Goal: Information Seeking & Learning: Check status

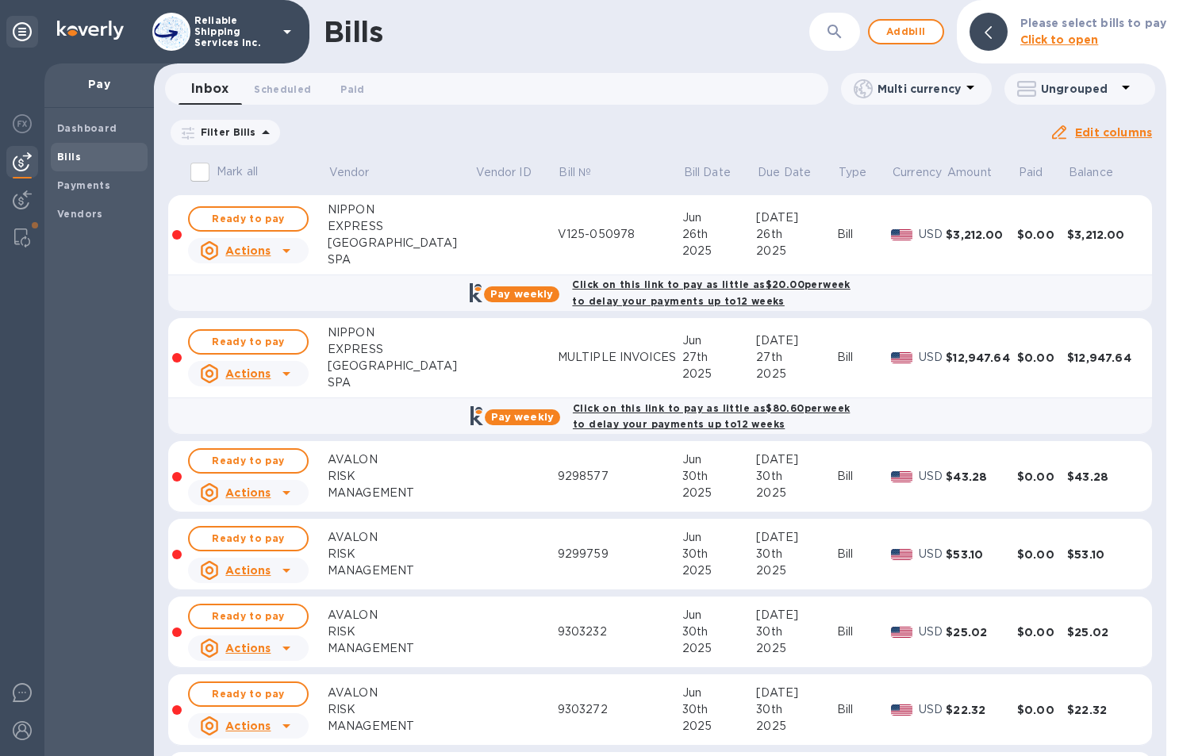
click at [0, 0] on icon at bounding box center [0, 0] width 0 height 0
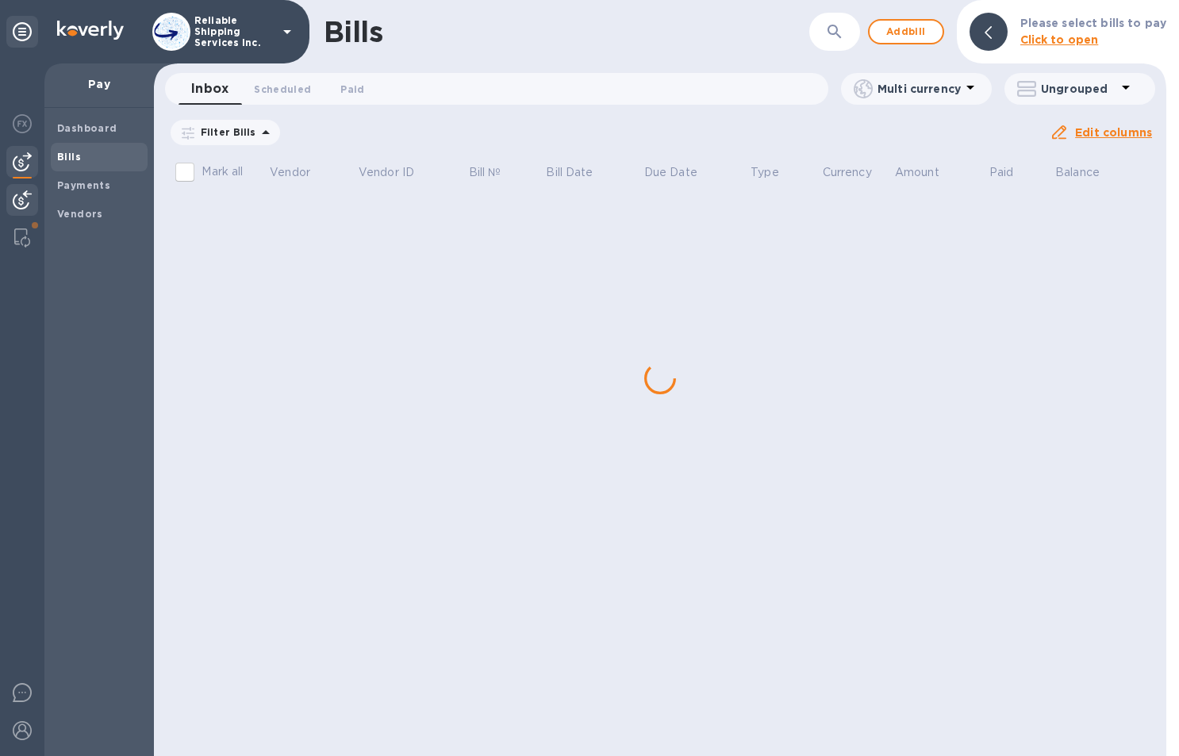
click at [28, 201] on img at bounding box center [22, 199] width 19 height 19
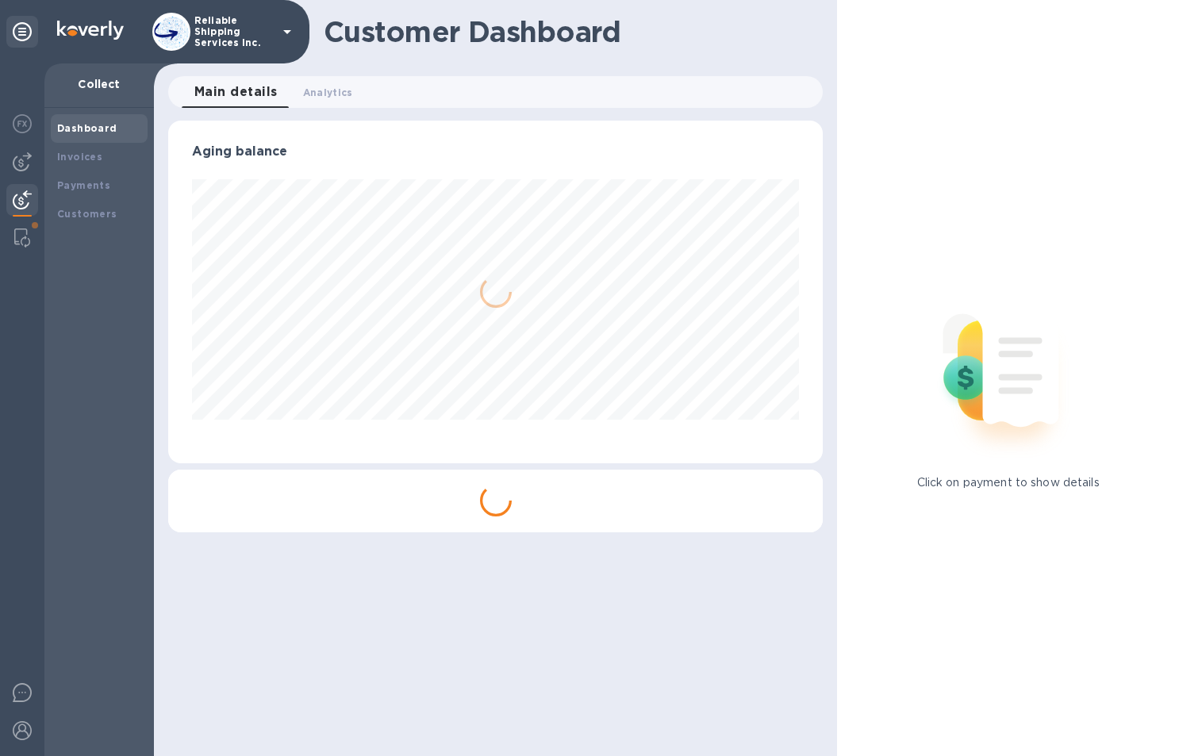
scroll to position [343, 655]
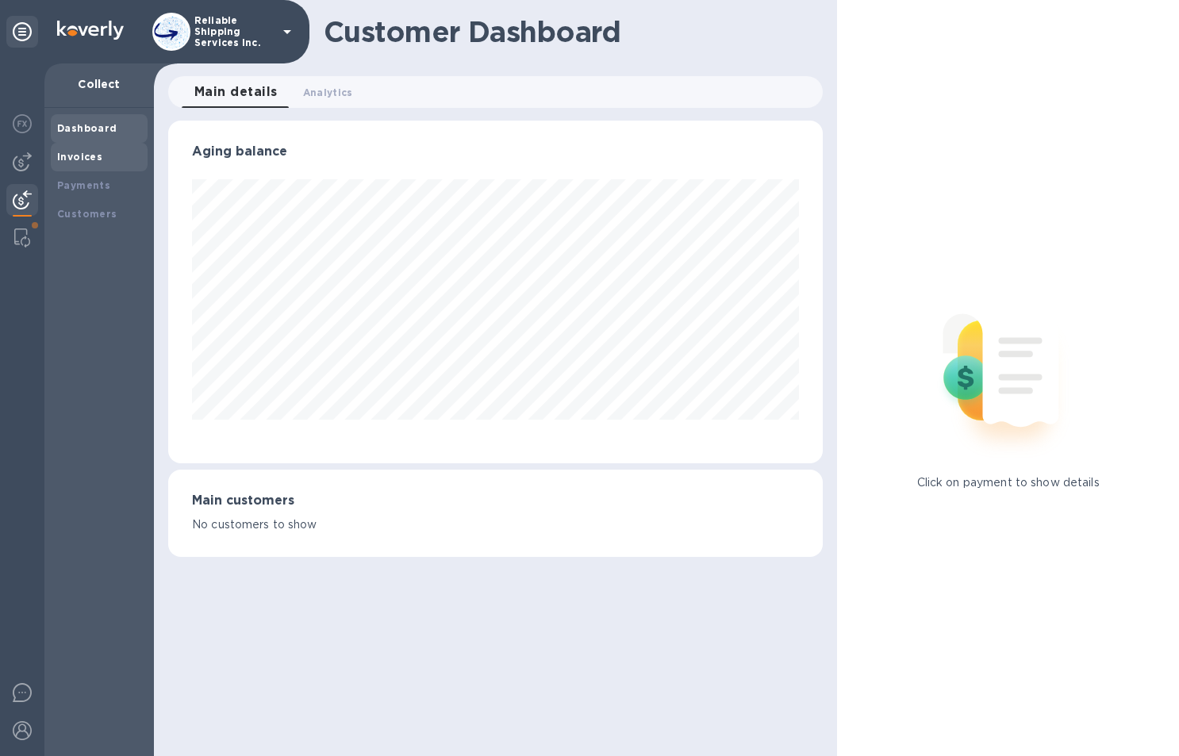
click at [85, 169] on div "Invoices" at bounding box center [99, 157] width 97 height 29
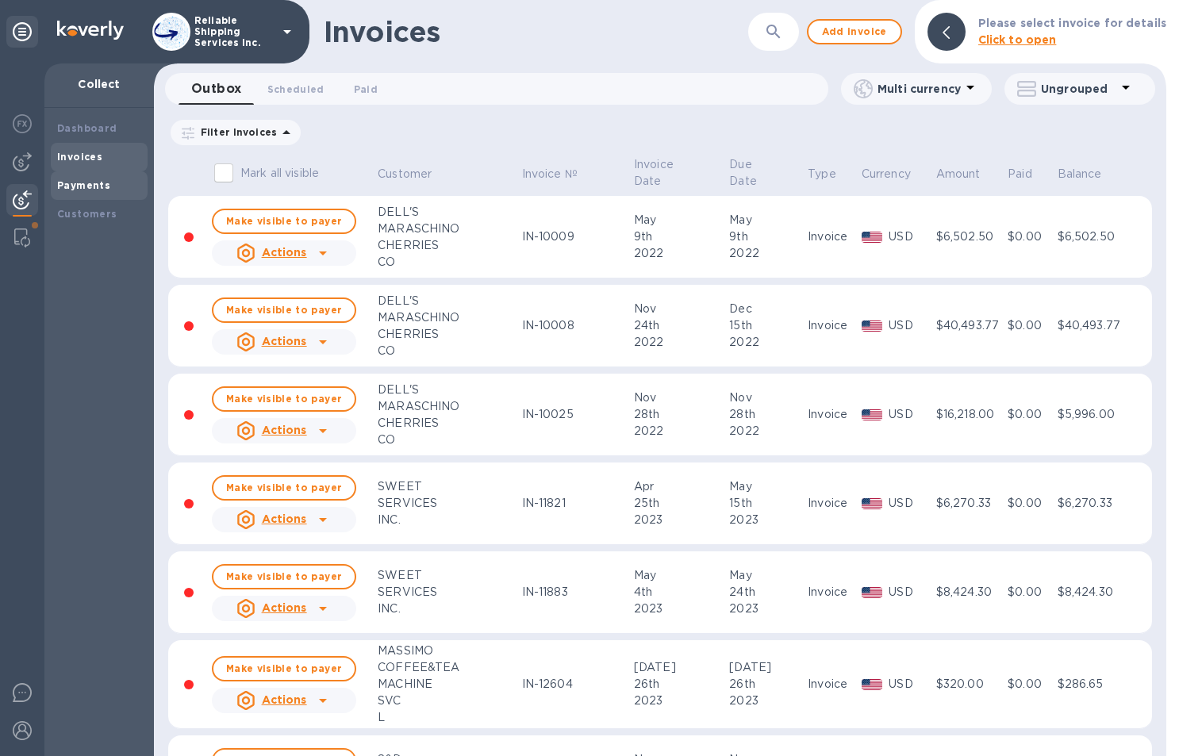
click at [83, 186] on b "Payments" at bounding box center [83, 185] width 53 height 12
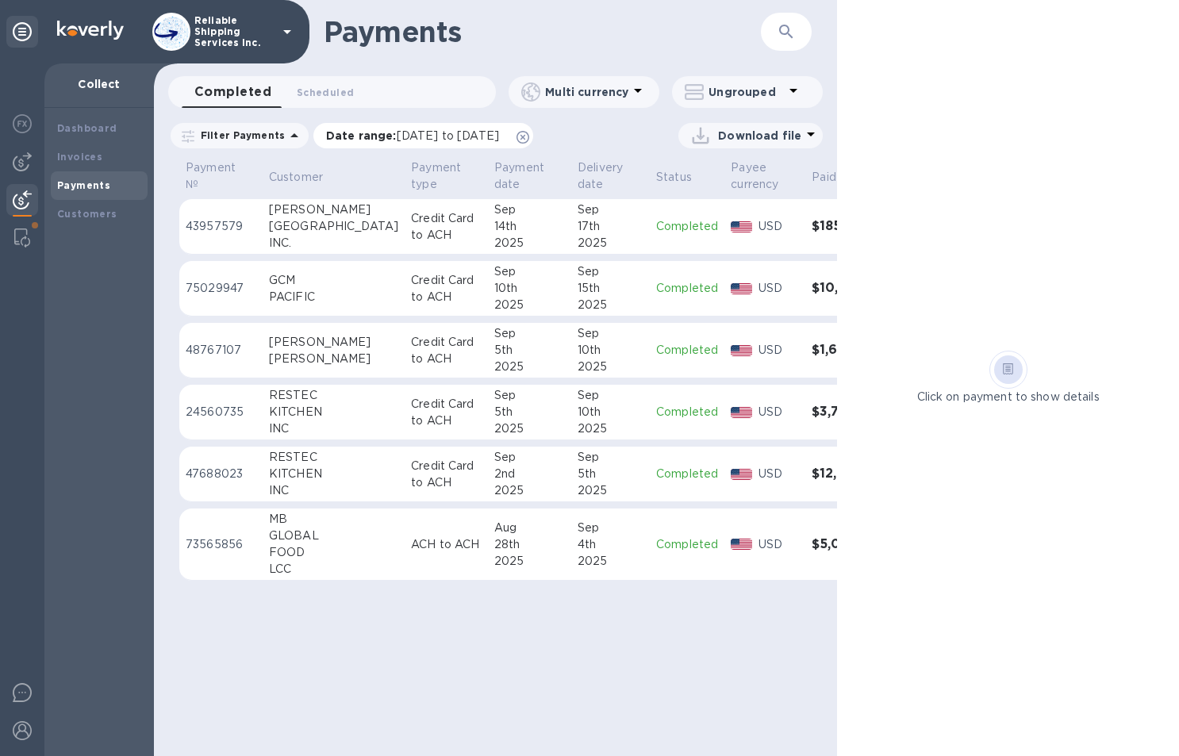
click at [529, 136] on icon at bounding box center [522, 137] width 13 height 13
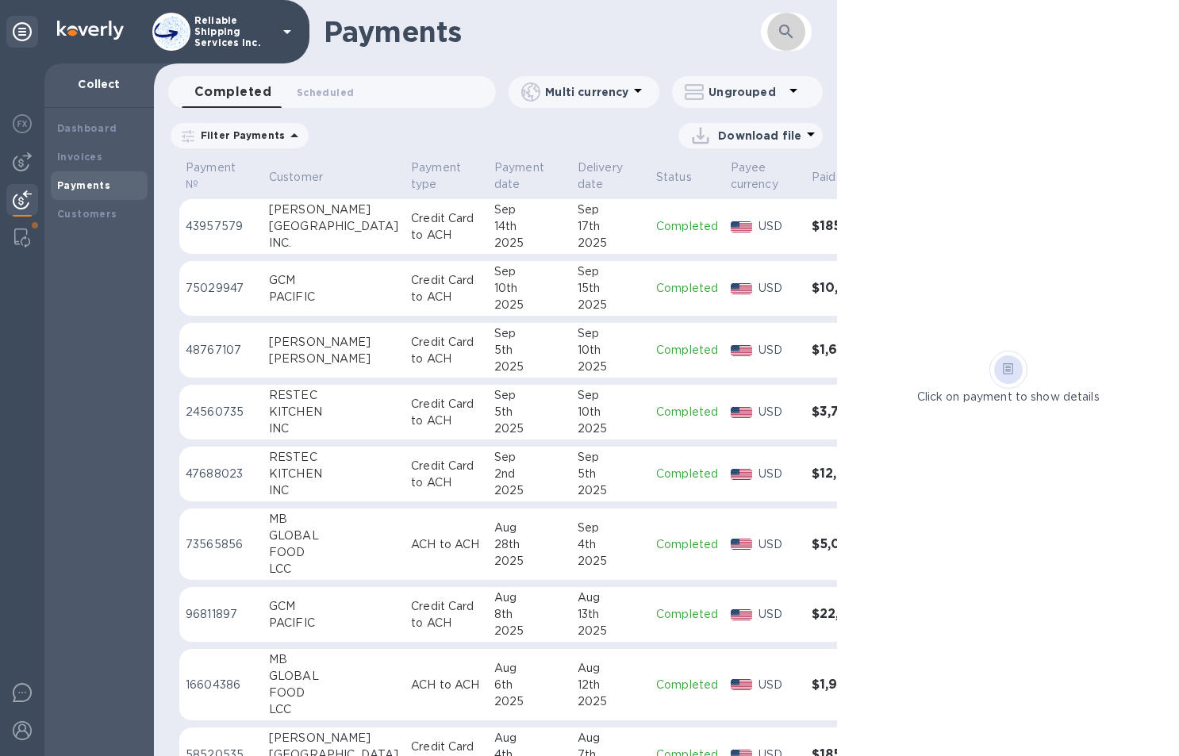
click at [783, 35] on icon "button" at bounding box center [786, 31] width 19 height 19
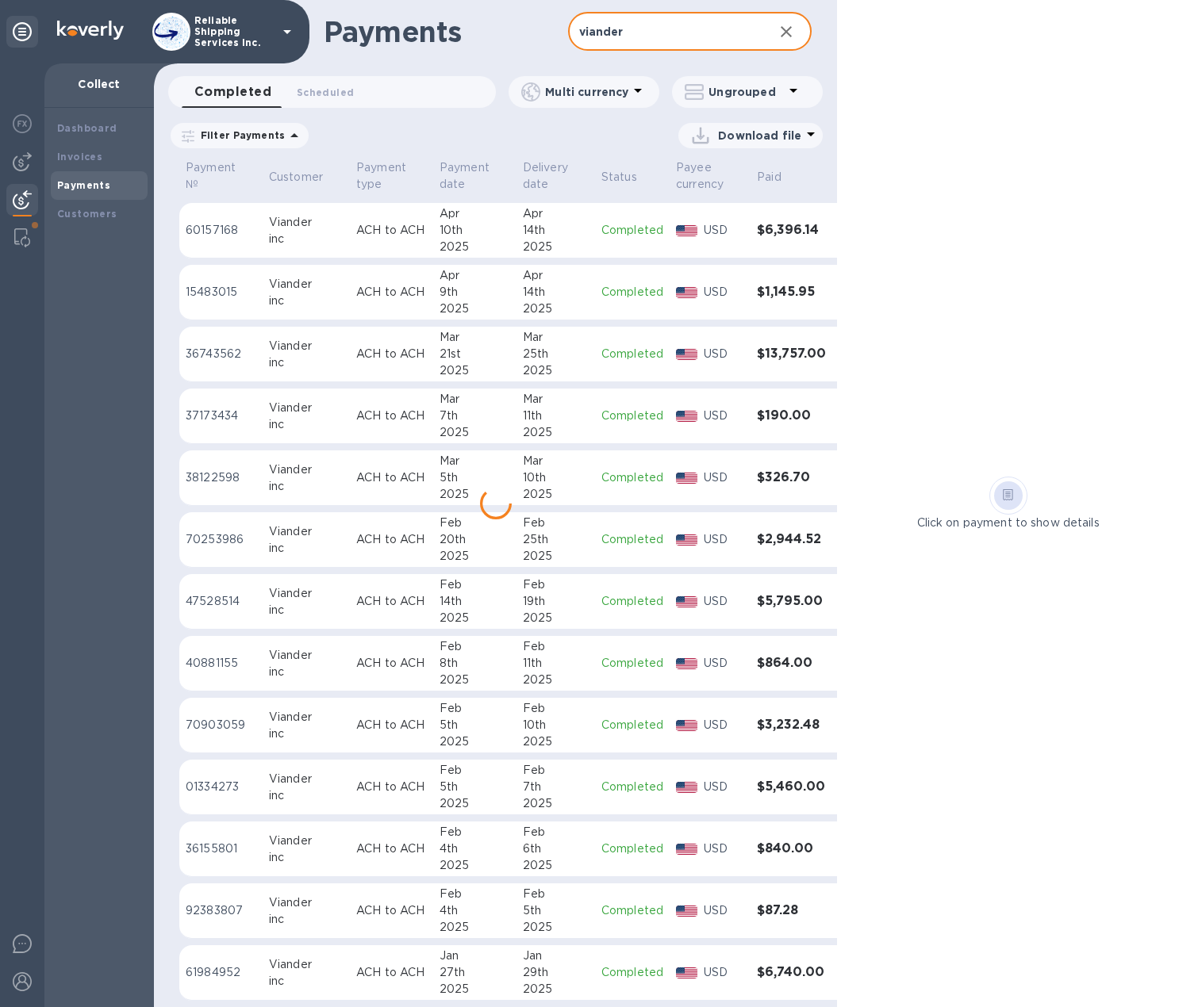
scroll to position [1068, 0]
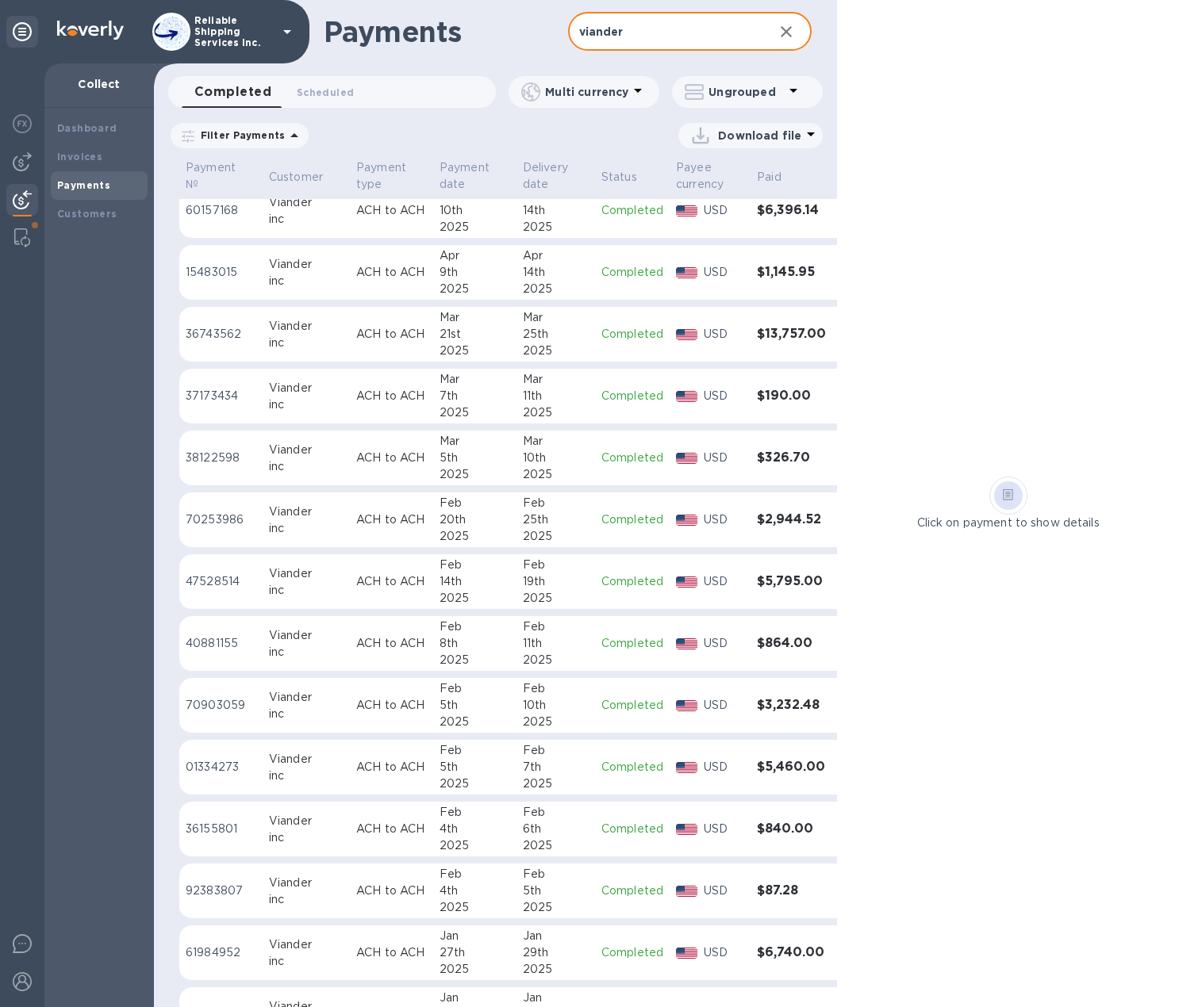
type input "viander"
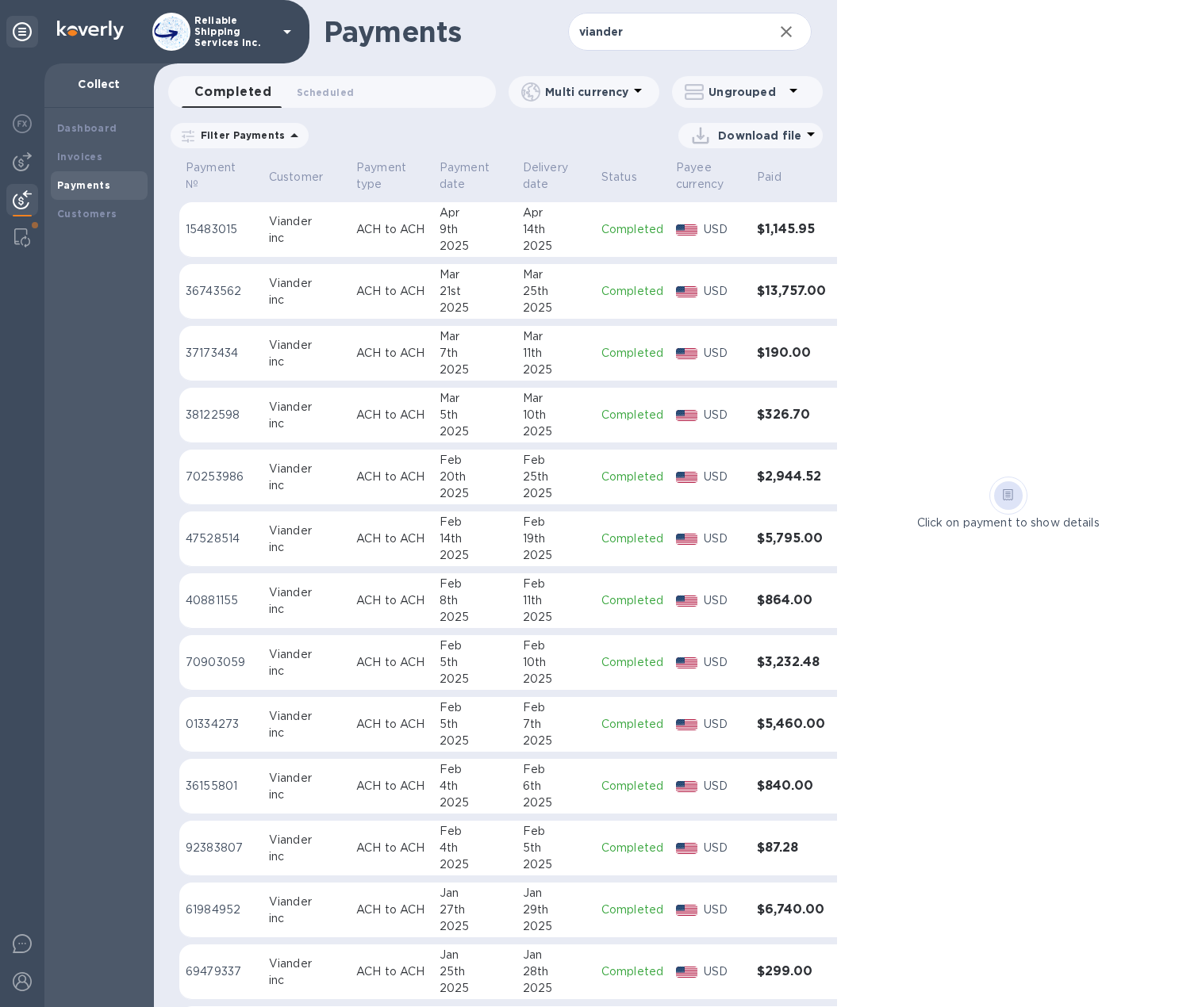
scroll to position [1147, 0]
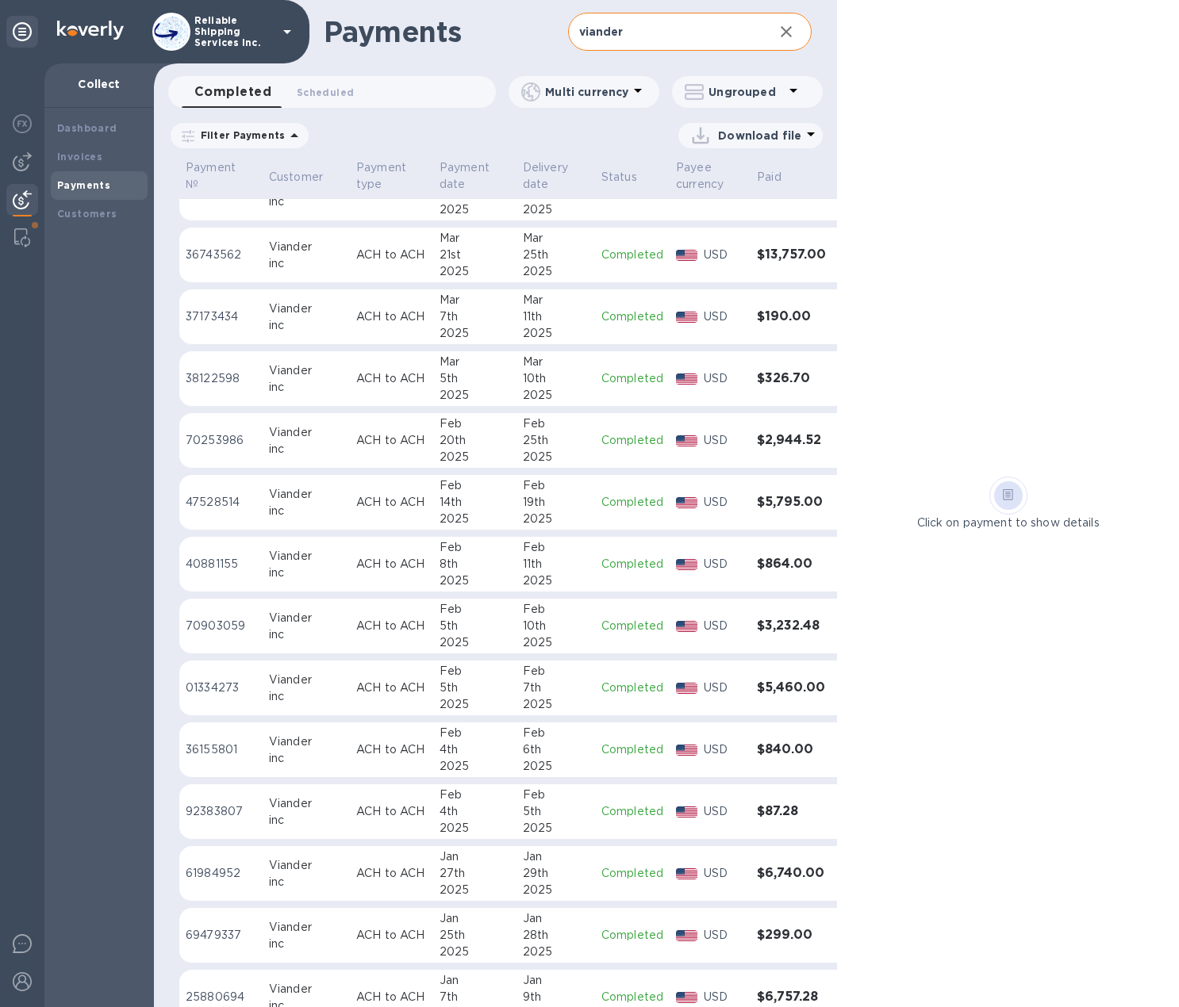
drag, startPoint x: 790, startPoint y: 33, endPoint x: 775, endPoint y: 32, distance: 15.1
click at [788, 32] on icon "button" at bounding box center [786, 31] width 19 height 19
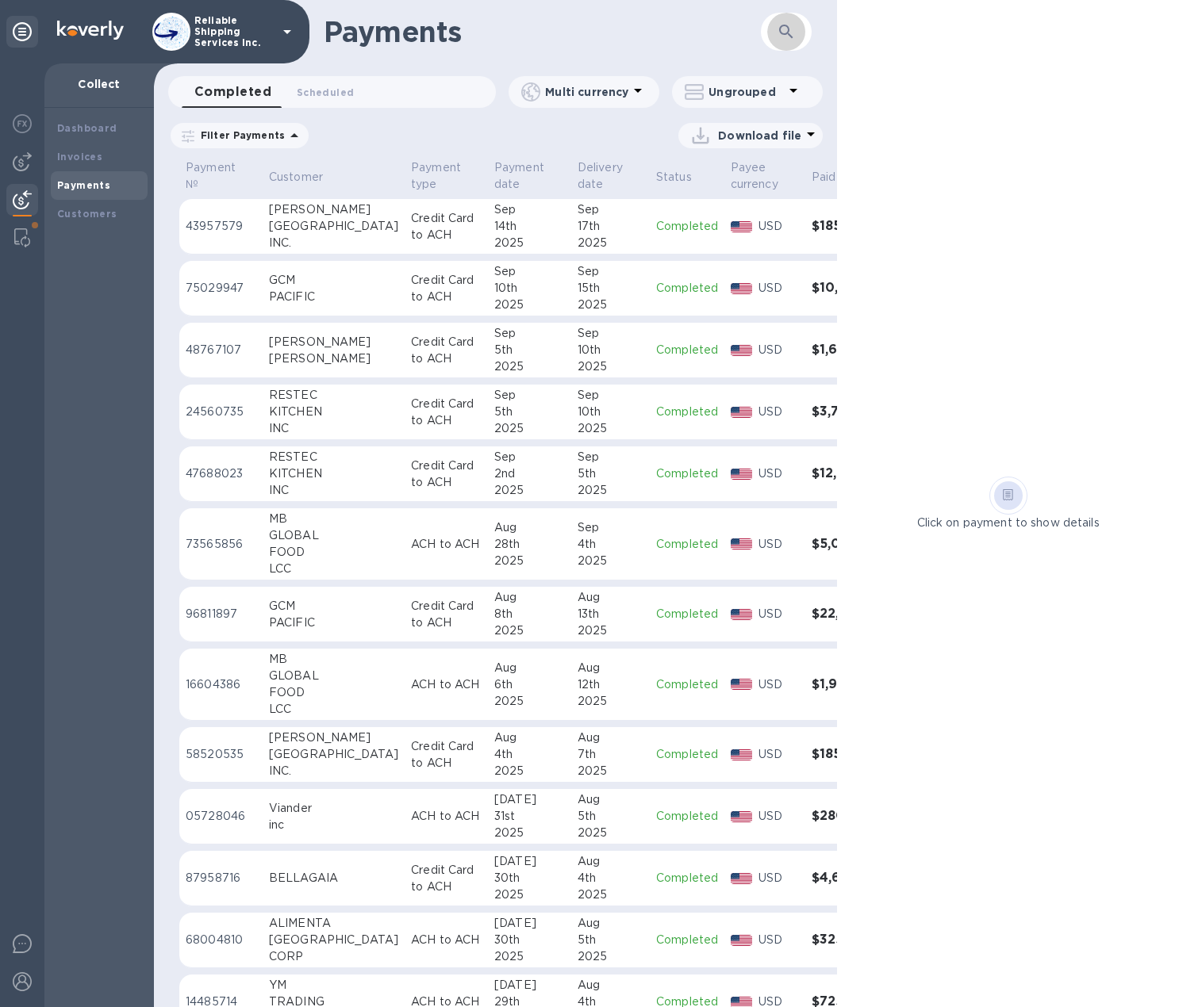
click at [787, 25] on icon "button" at bounding box center [785, 31] width 13 height 13
click at [634, 37] on input "text" at bounding box center [665, 32] width 194 height 39
paste input "17020"
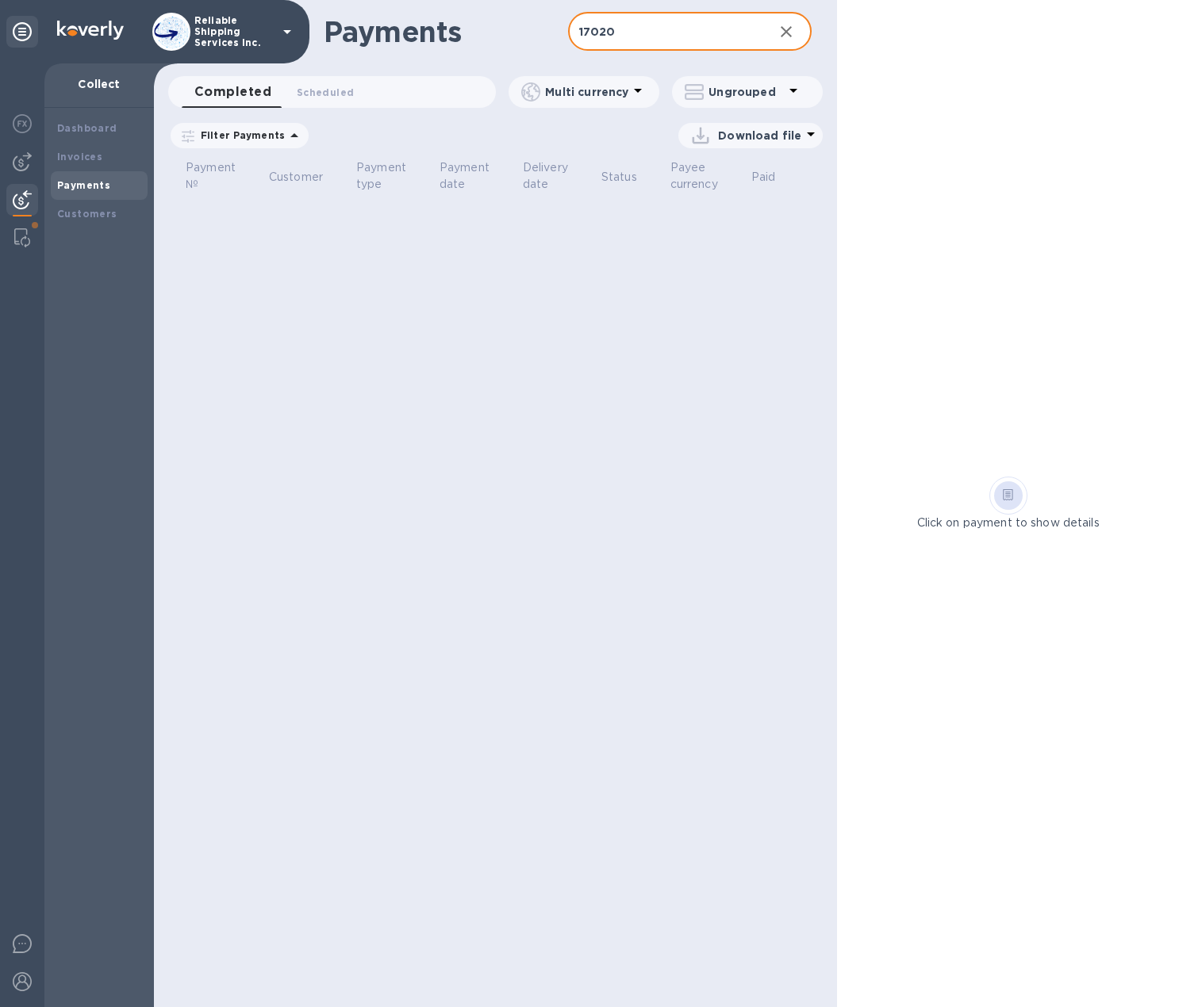
click at [285, 134] on icon at bounding box center [294, 135] width 19 height 19
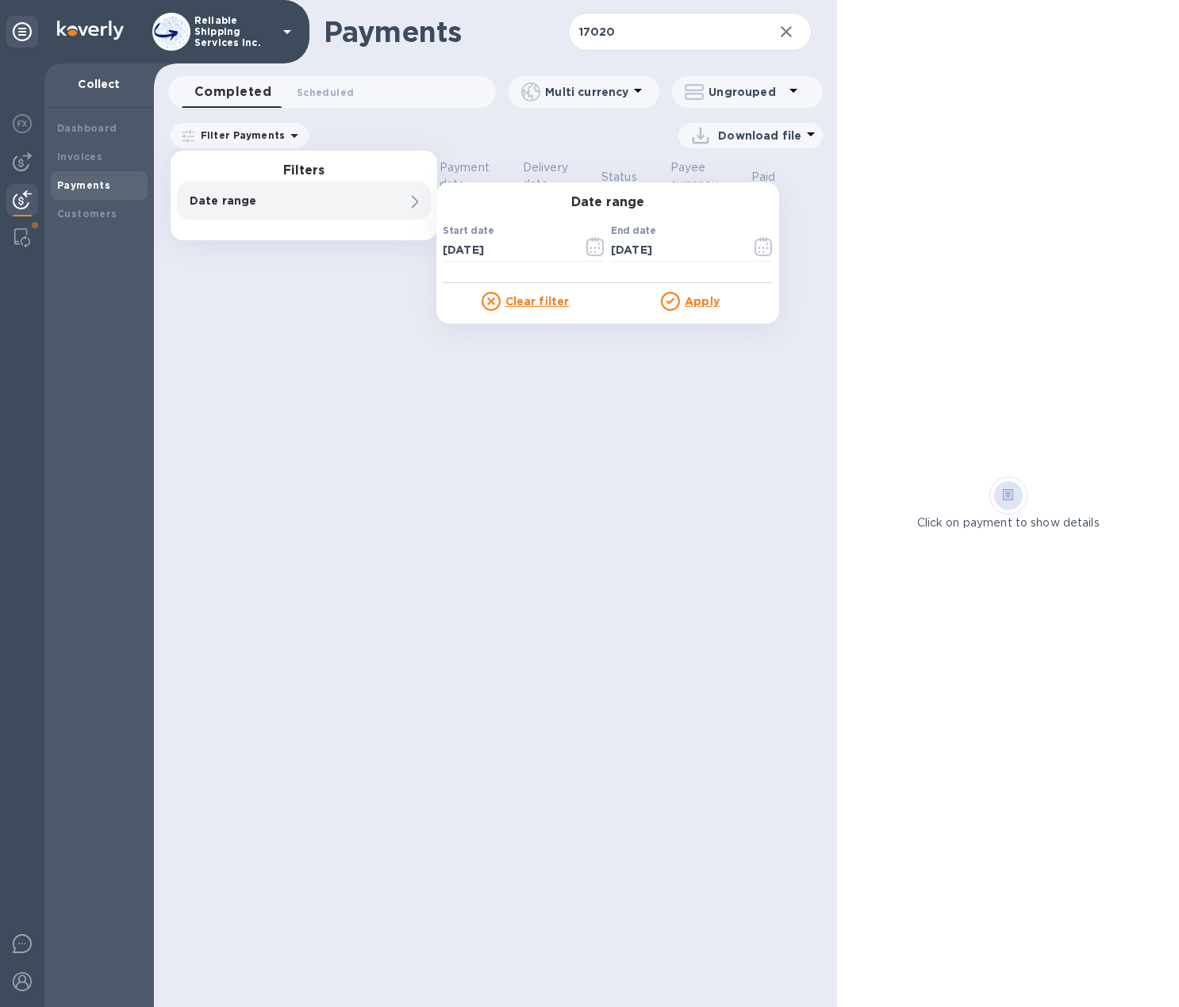
click at [416, 377] on div "Payments 17020 ​ Completed 0 Scheduled 0 Multi currency Ungrouped Filter Paymen…" at bounding box center [495, 503] width 683 height 1007
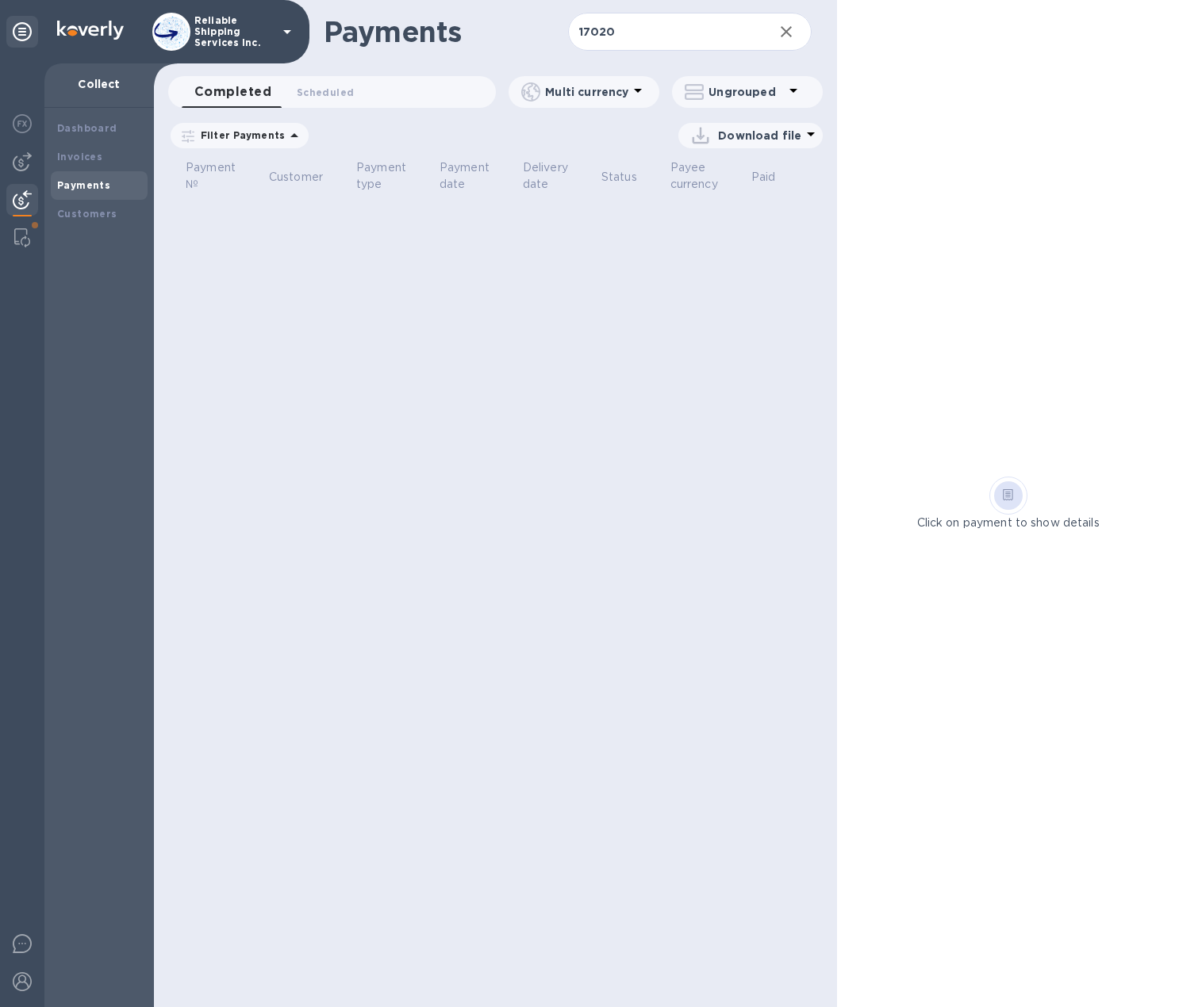
click at [71, 180] on b "Payments" at bounding box center [83, 185] width 53 height 12
drag, startPoint x: 1149, startPoint y: 101, endPoint x: 1046, endPoint y: 9, distance: 137.6
click at [1125, 154] on div "Click on payment to show details" at bounding box center [1008, 503] width 342 height 1007
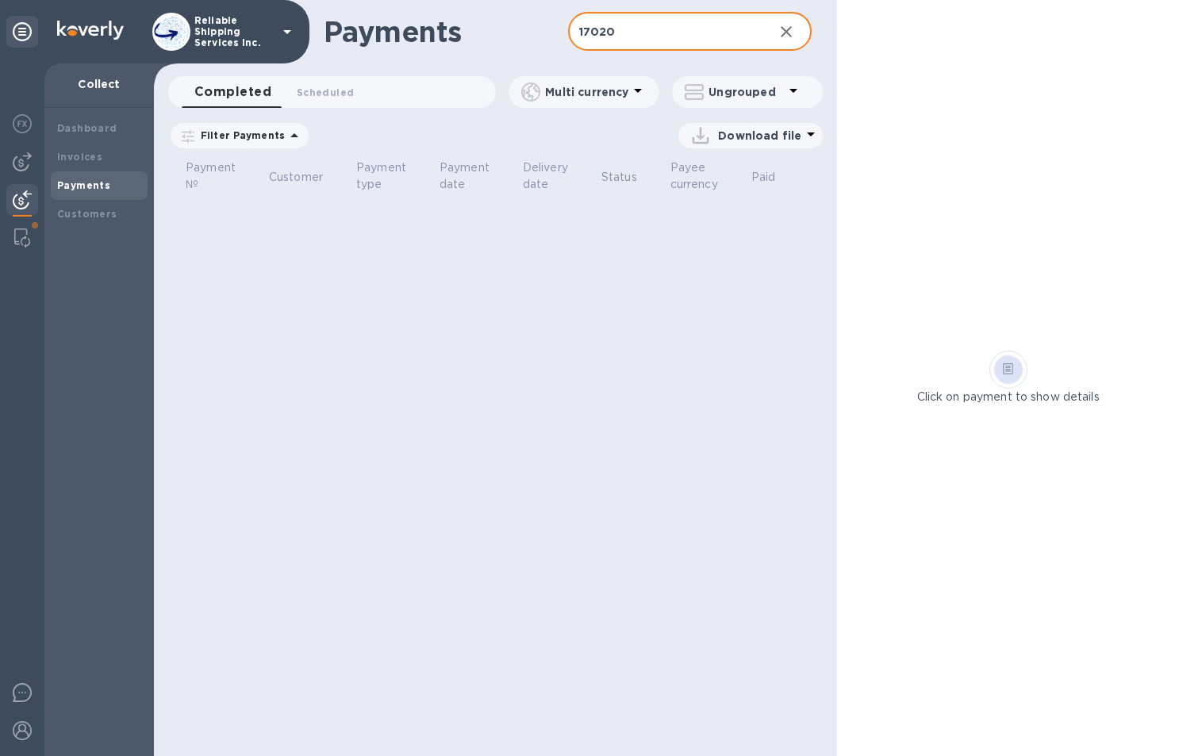
click at [577, 28] on input "17020" at bounding box center [665, 32] width 194 height 39
type input "IN-17020"
click at [90, 186] on b "Payments" at bounding box center [83, 185] width 53 height 12
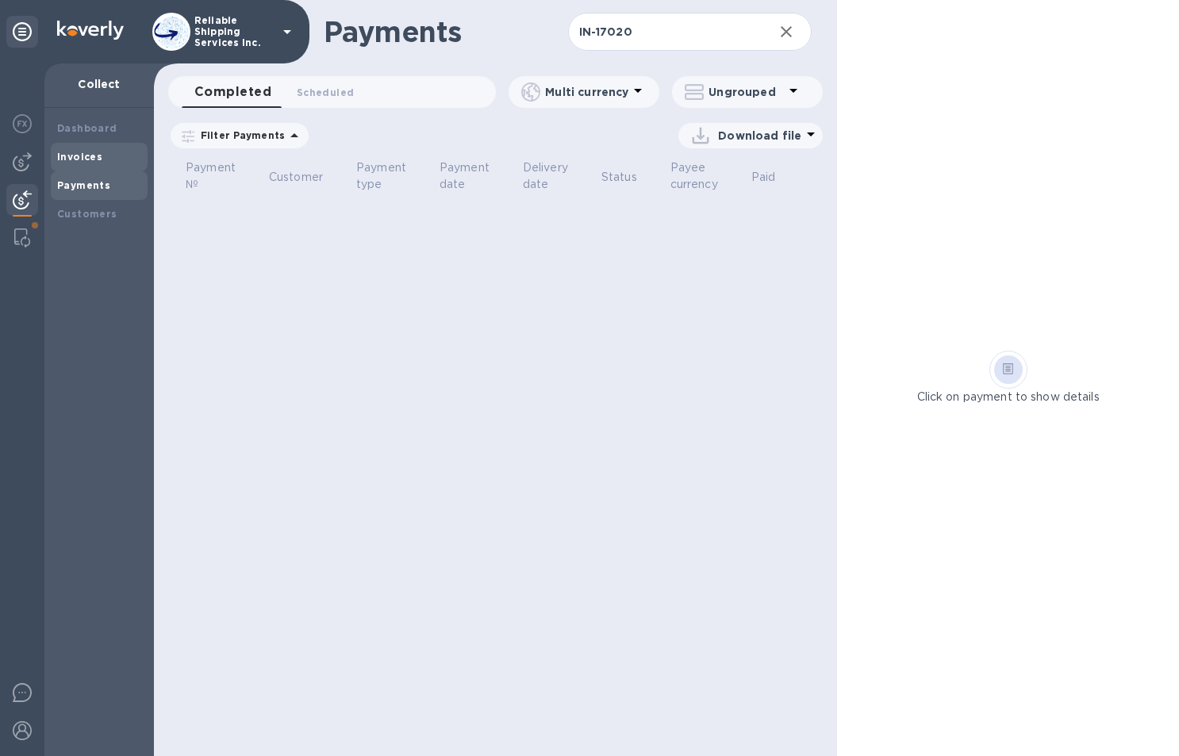
click at [92, 152] on b "Invoices" at bounding box center [79, 157] width 45 height 12
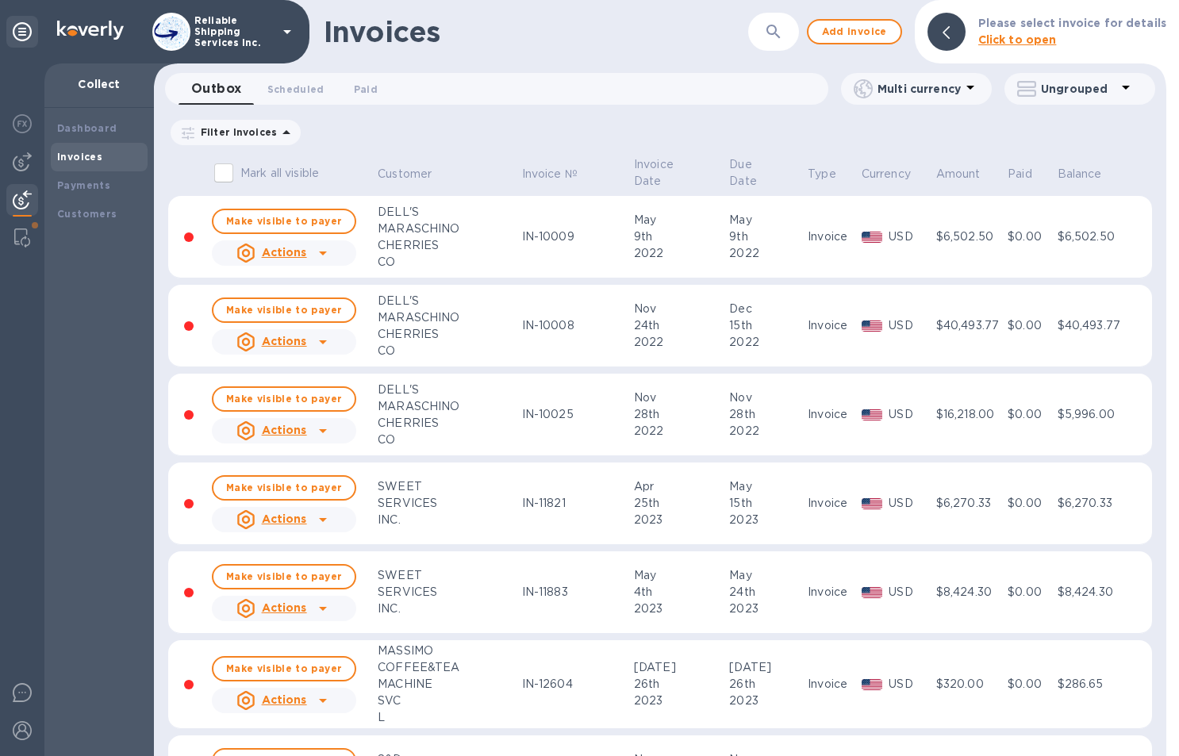
click at [1037, 38] on b "Click to open" at bounding box center [1017, 39] width 79 height 13
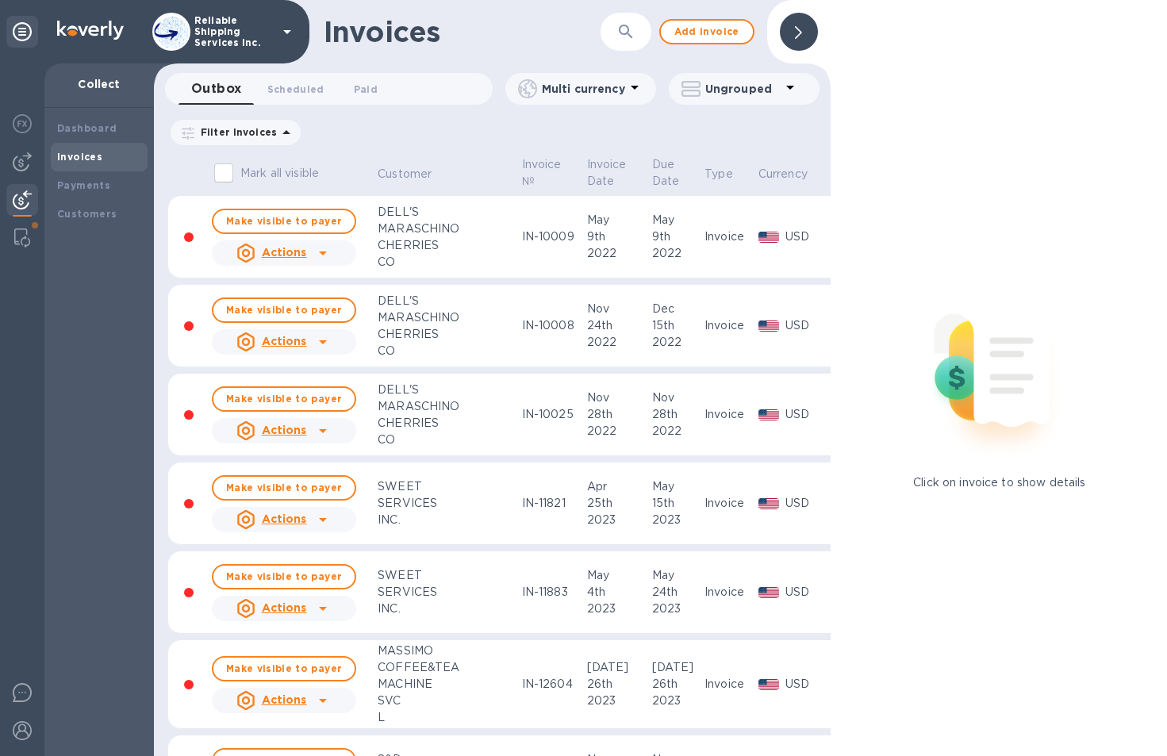
click at [593, 33] on div "Invoices" at bounding box center [462, 31] width 277 height 33
click at [616, 29] on icon "button" at bounding box center [625, 31] width 19 height 19
click at [670, 41] on input "text" at bounding box center [621, 32] width 164 height 39
type input "IN-17020"
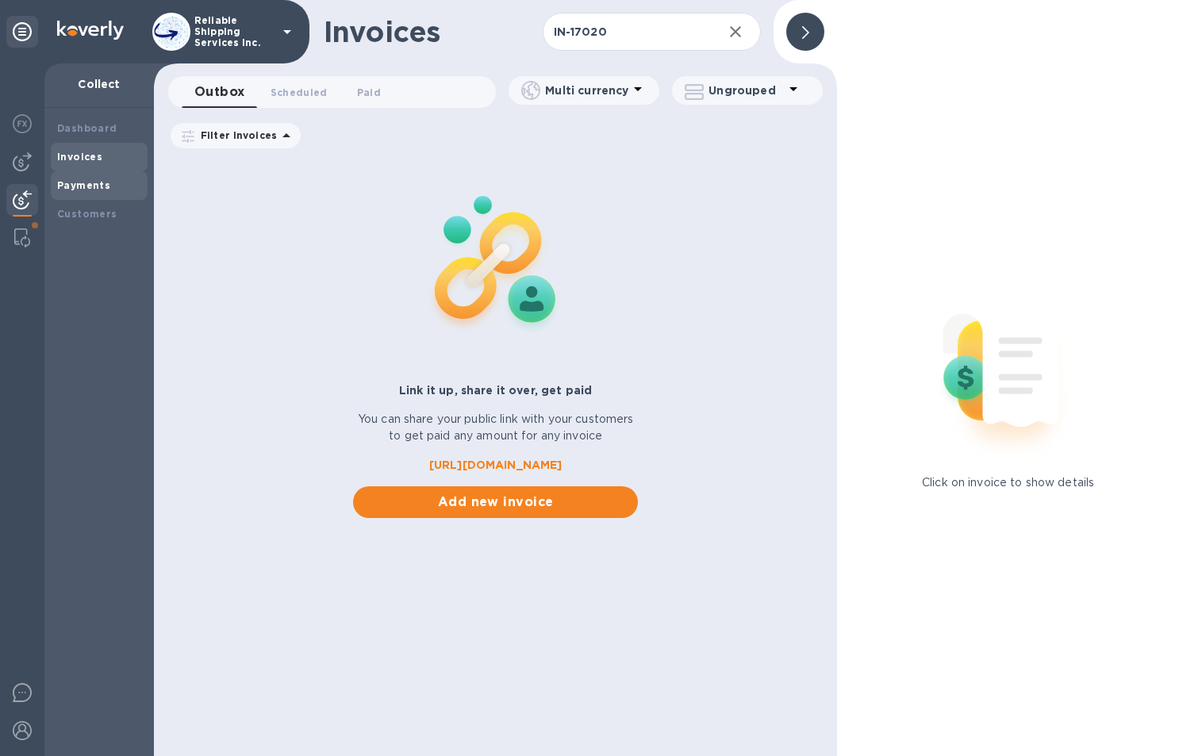
click at [117, 178] on div "Payments" at bounding box center [99, 186] width 84 height 16
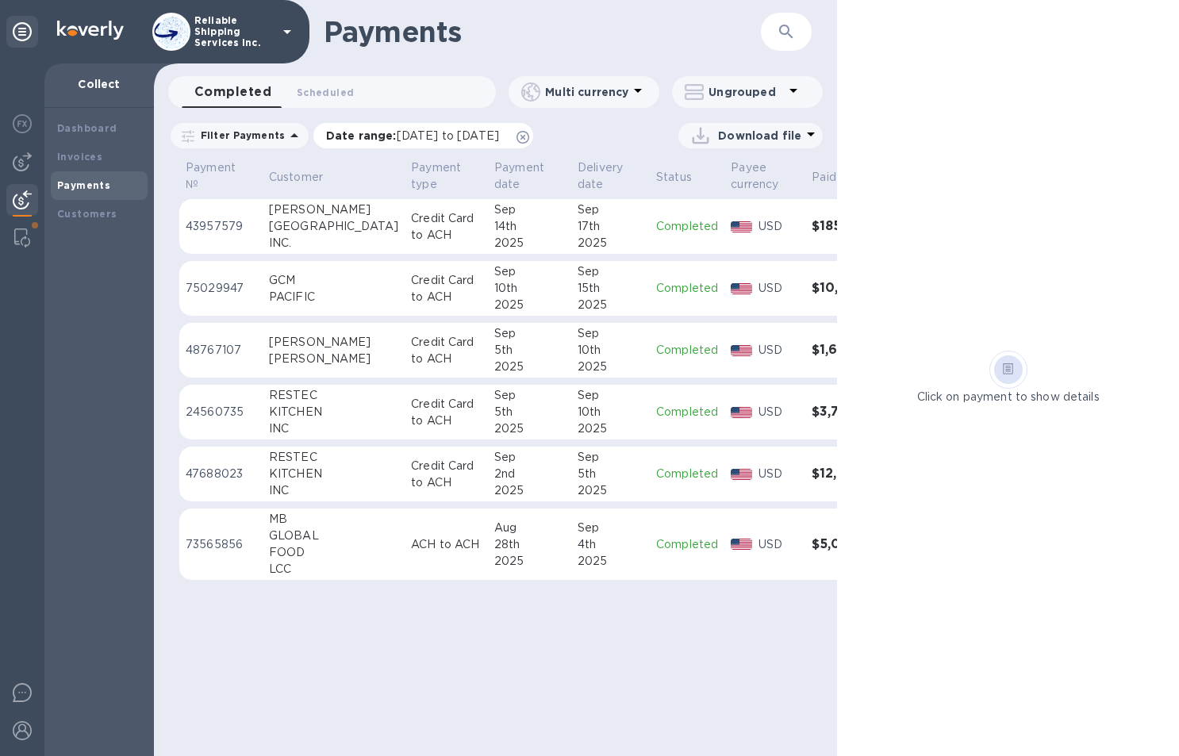
click at [529, 138] on icon at bounding box center [522, 137] width 13 height 13
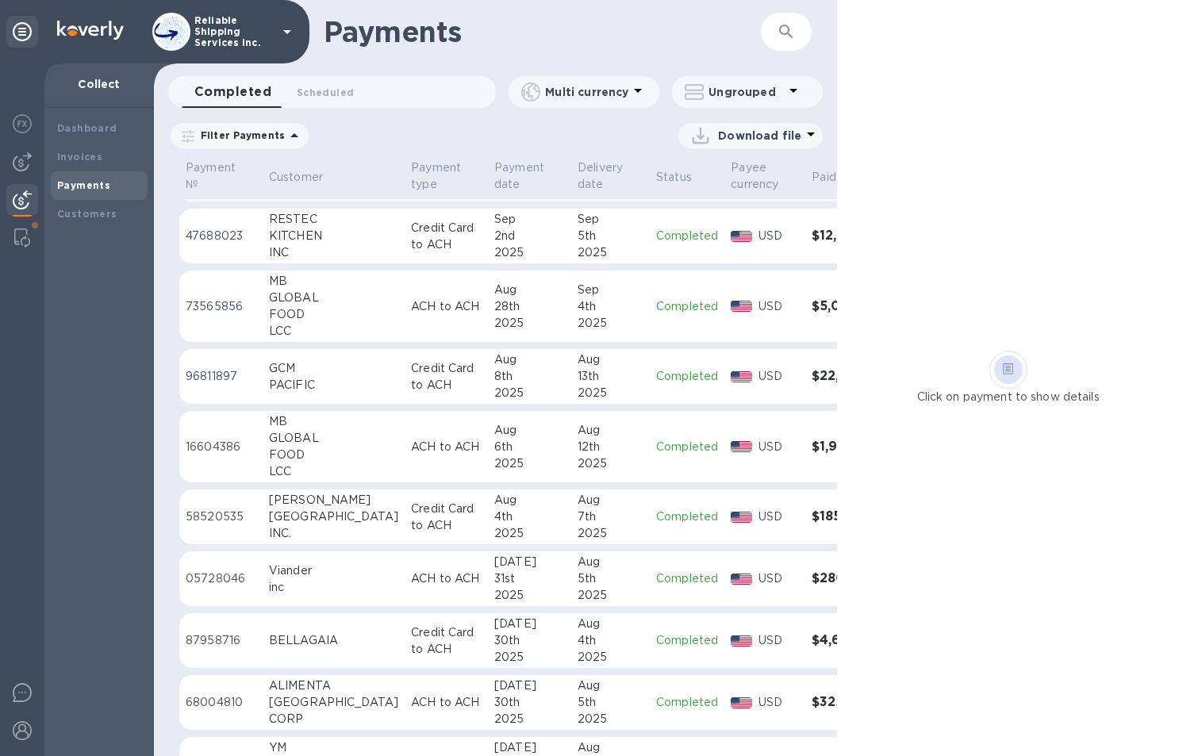
scroll to position [317, 0]
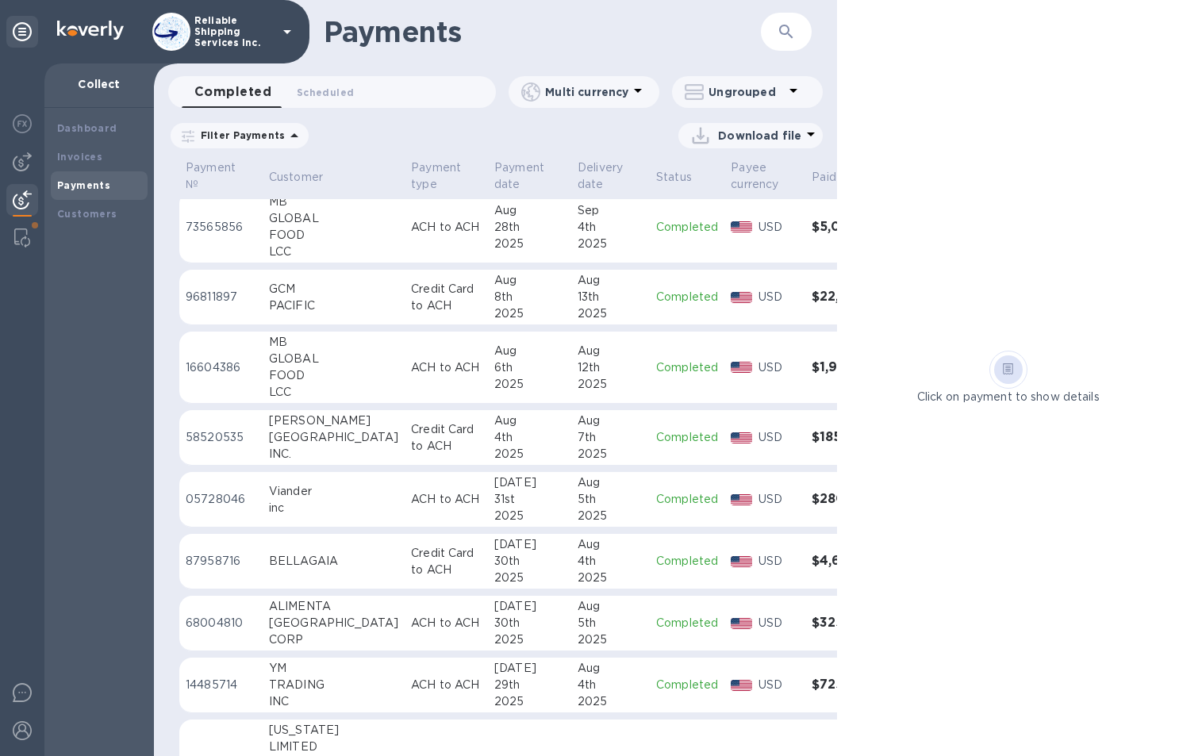
click at [754, 41] on h1 "Payments" at bounding box center [542, 31] width 437 height 33
click at [768, 32] on button "button" at bounding box center [786, 32] width 38 height 38
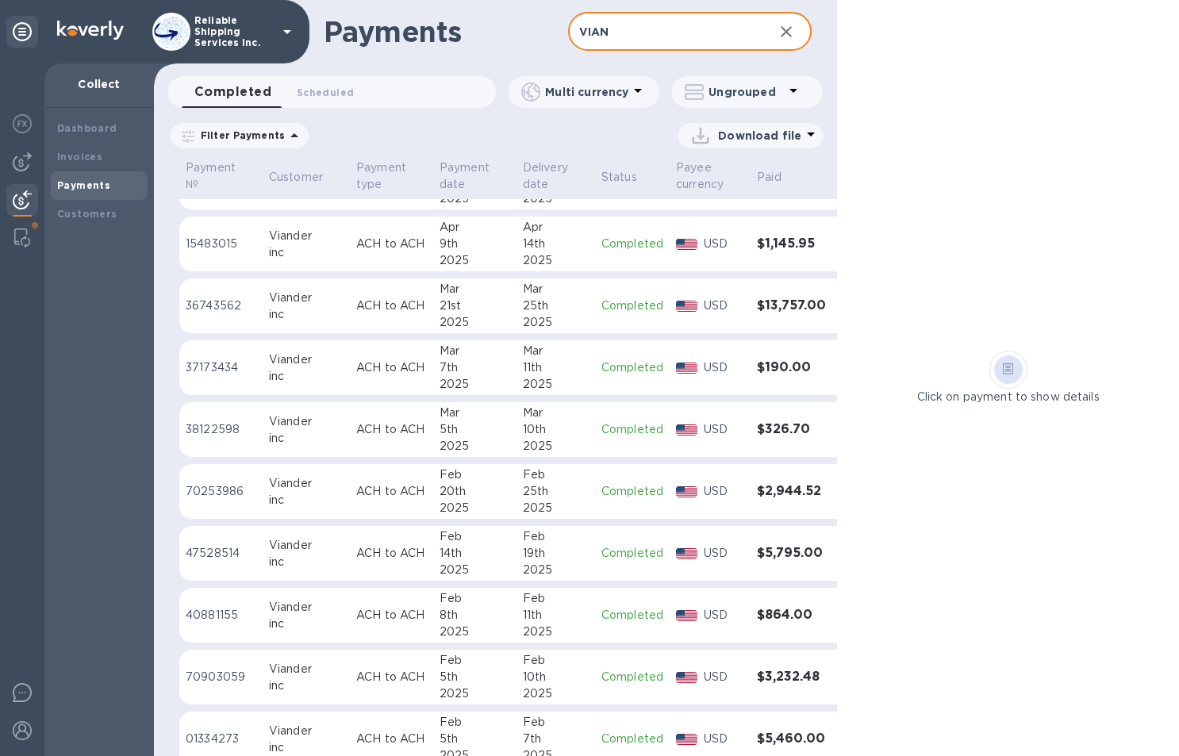
scroll to position [1097, 0]
type input "VIAN"
click at [201, 353] on td "37173434" at bounding box center [220, 368] width 83 height 56
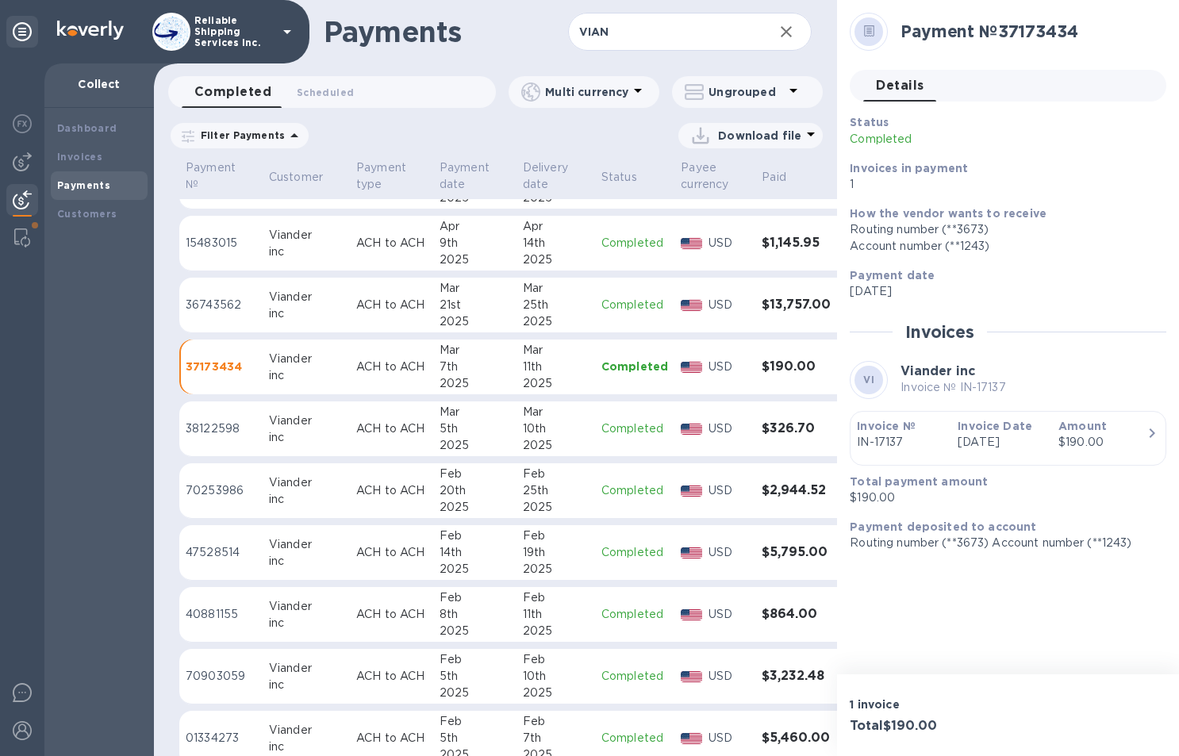
click at [598, 633] on td "Completed" at bounding box center [634, 615] width 79 height 56
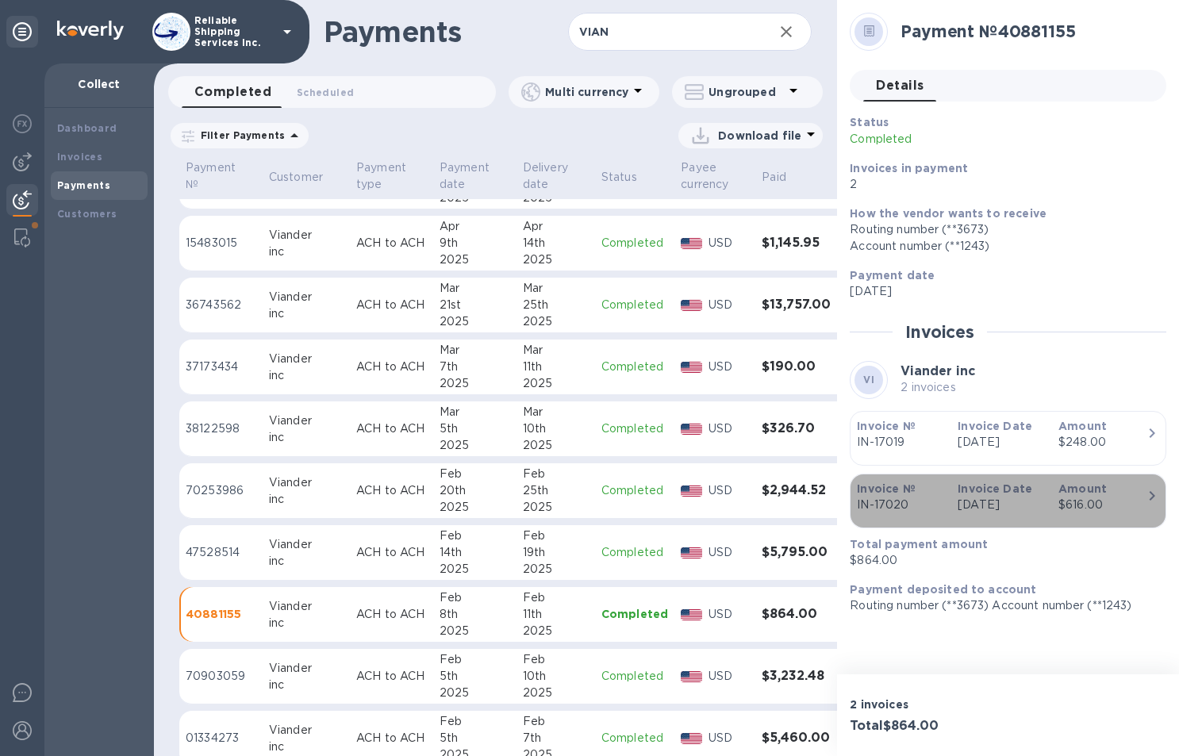
click at [1055, 500] on div "Amount $616.00" at bounding box center [1102, 496] width 101 height 45
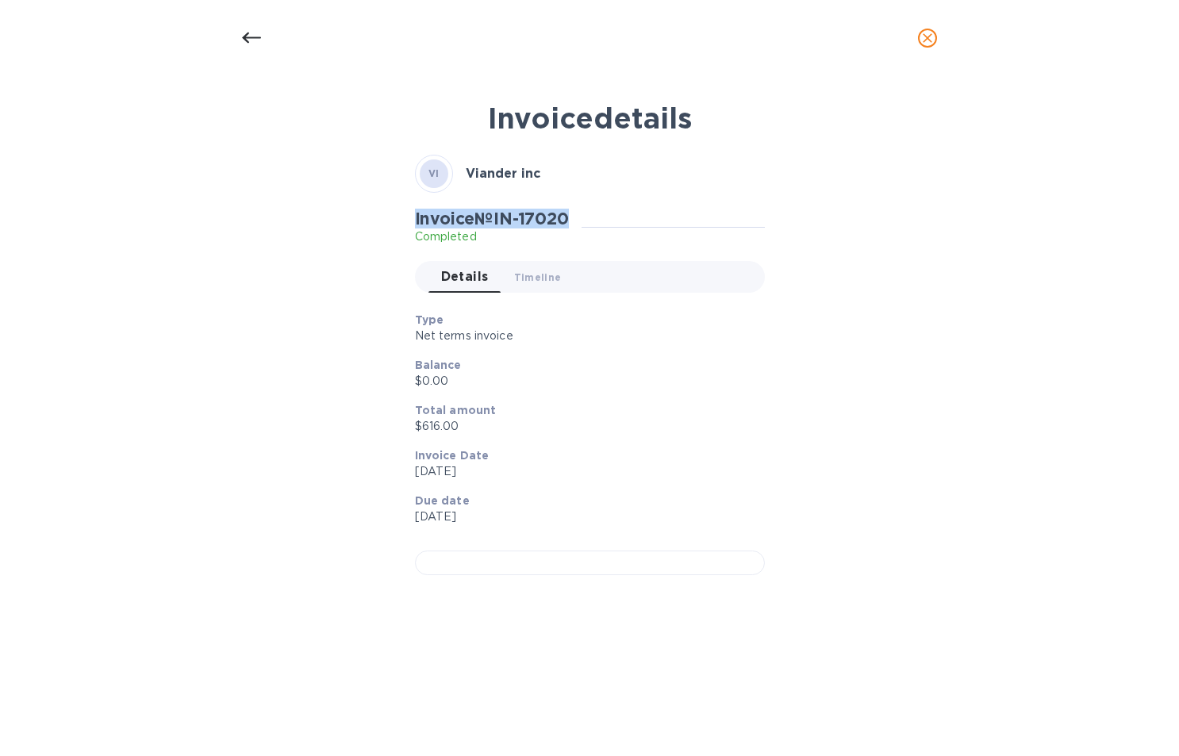
drag, startPoint x: 582, startPoint y: 221, endPoint x: 411, endPoint y: 220, distance: 171.4
click at [412, 220] on div "Invoice № IN-17020 Completed Details 0 Timeline 0" at bounding box center [590, 256] width 356 height 103
copy h2 "Invoice № IN-17020"
click at [936, 38] on span "close" at bounding box center [927, 38] width 19 height 19
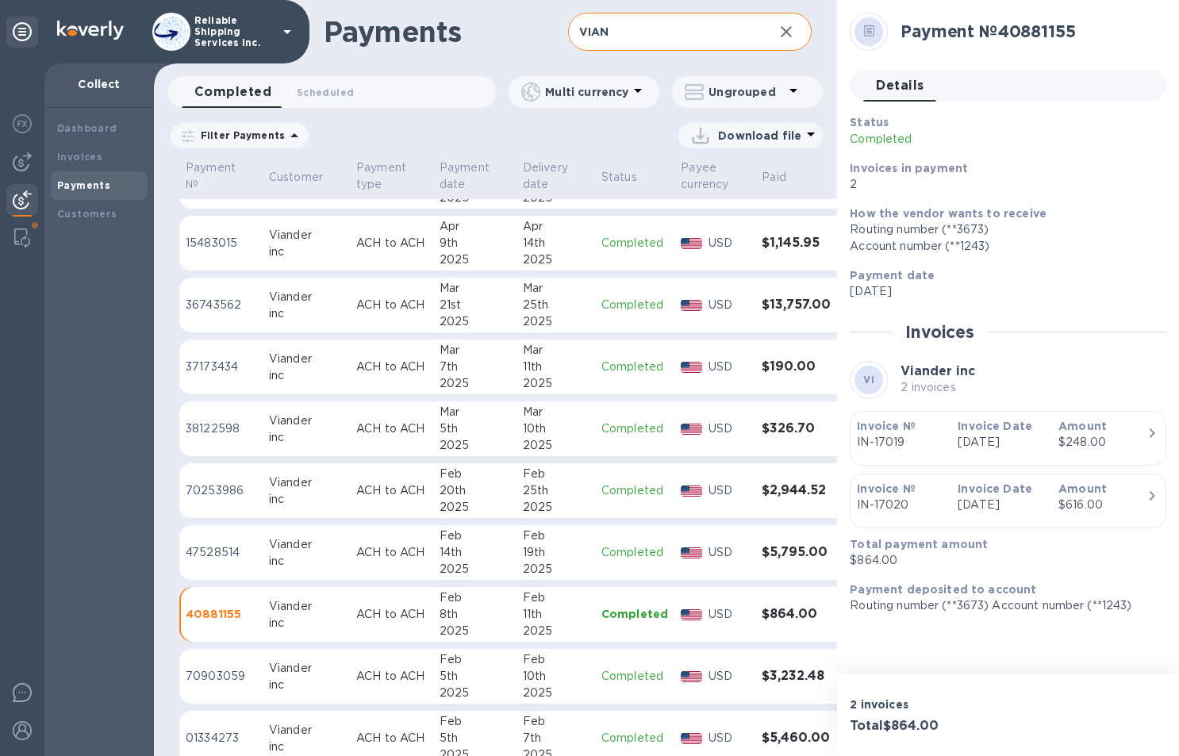
click at [796, 30] on button "button" at bounding box center [786, 32] width 38 height 38
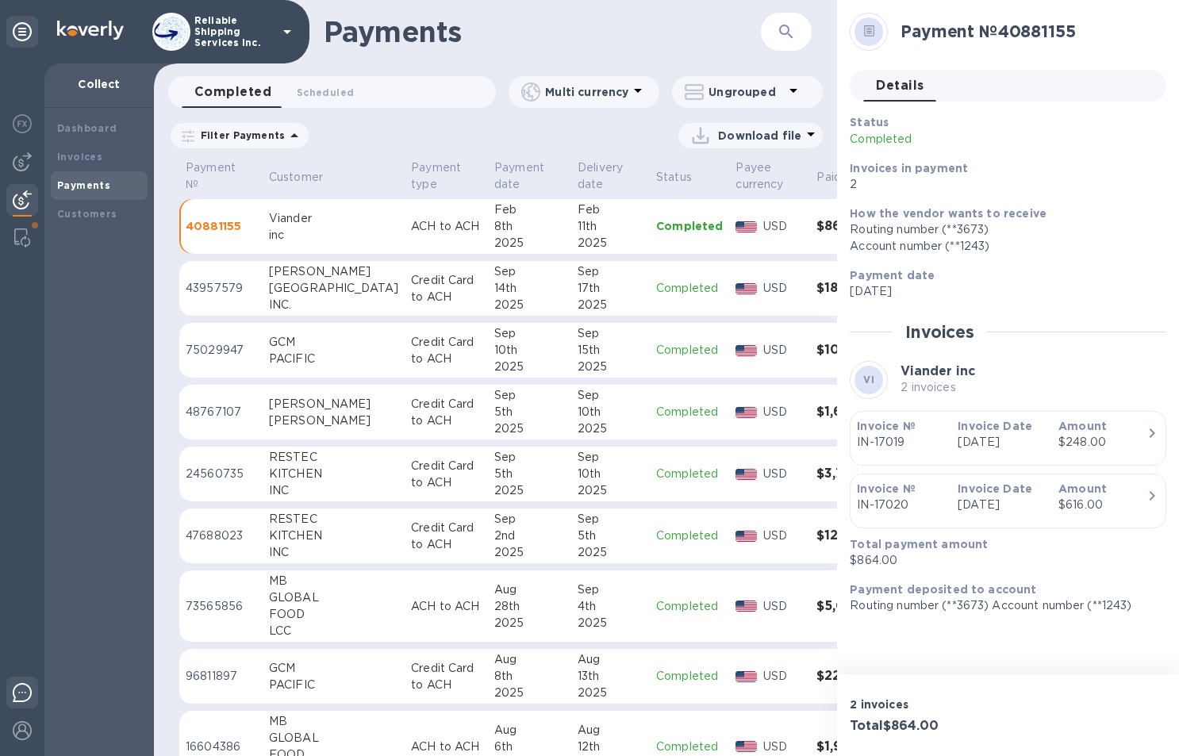
click at [25, 693] on img at bounding box center [22, 692] width 19 height 19
click at [7, 694] on div at bounding box center [22, 695] width 32 height 37
click at [7, 697] on div at bounding box center [22, 695] width 32 height 37
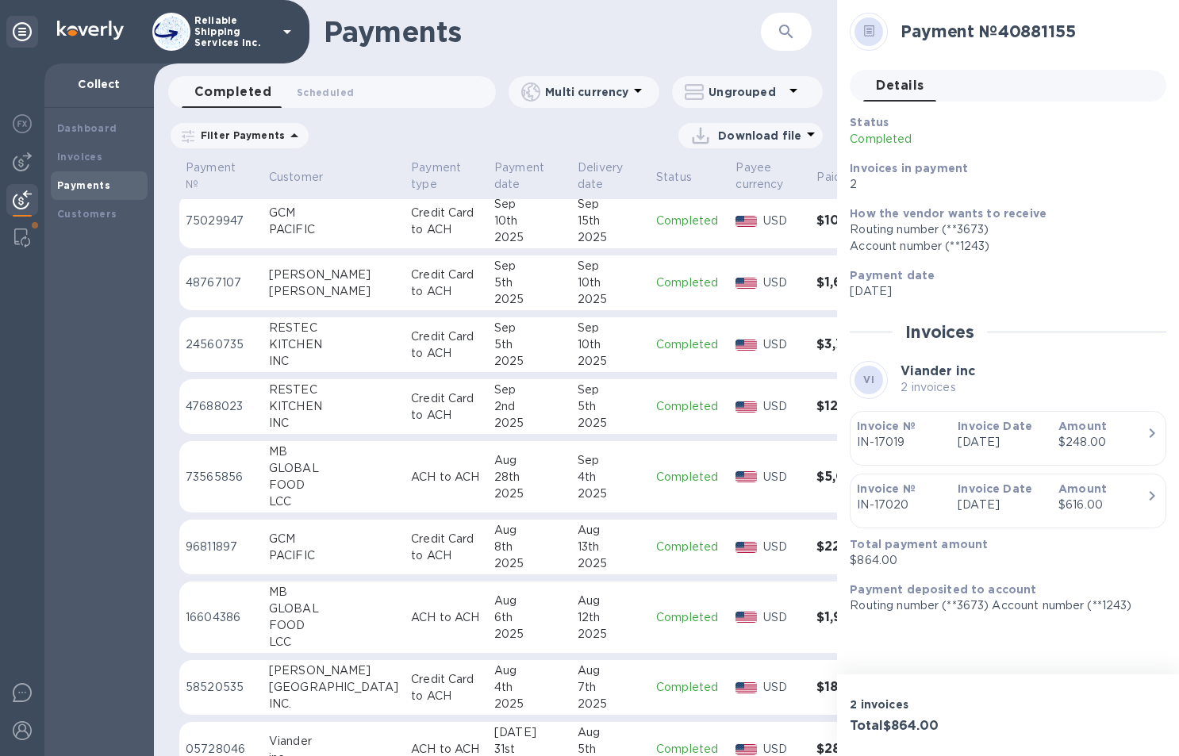
scroll to position [238, 0]
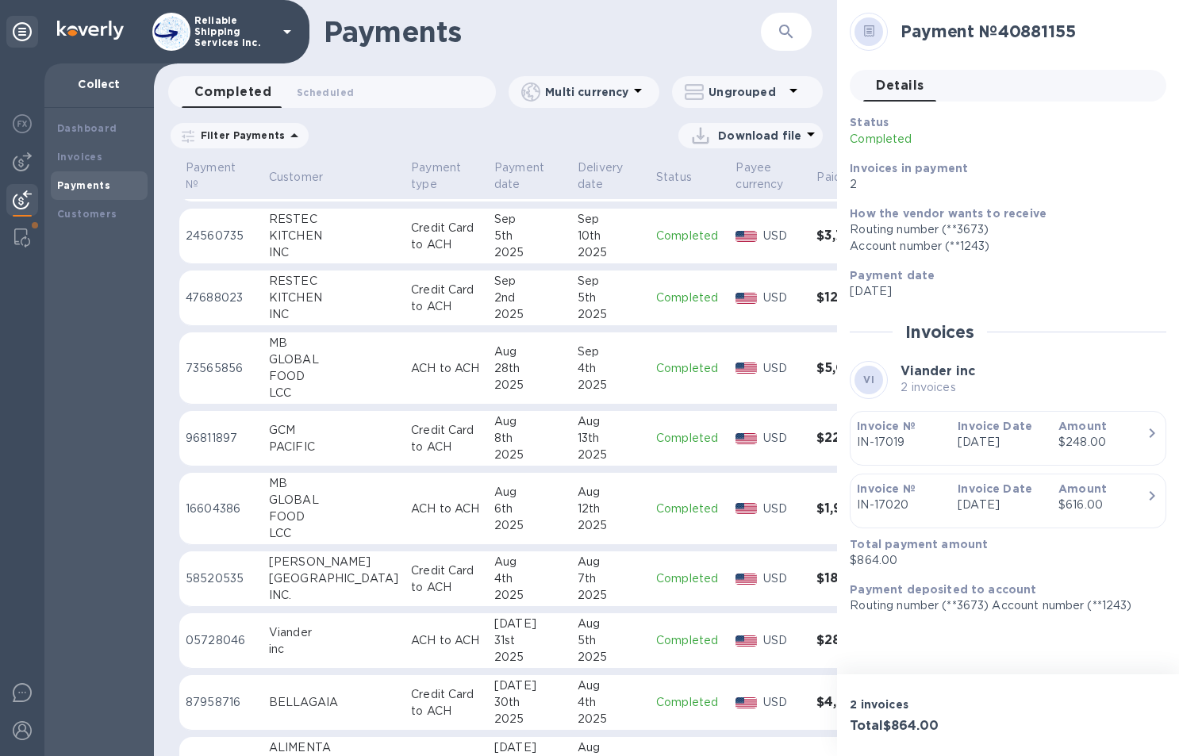
click at [787, 38] on icon "button" at bounding box center [786, 31] width 19 height 19
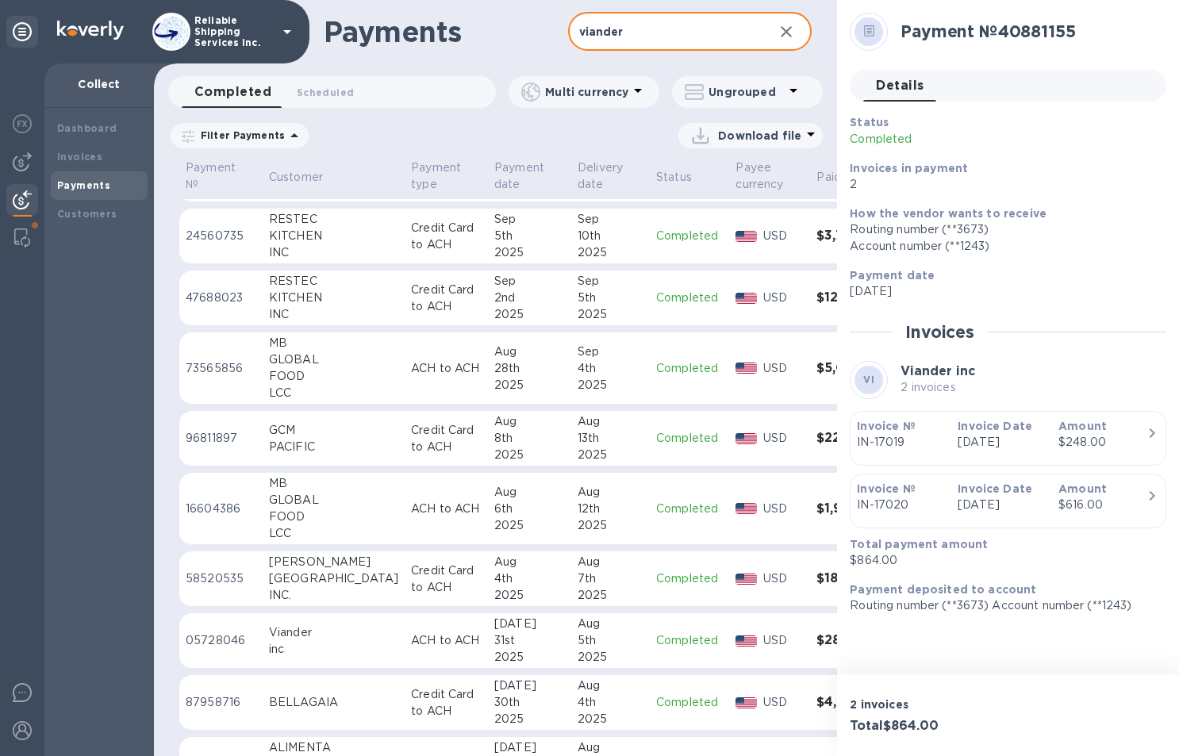
type input "viander"
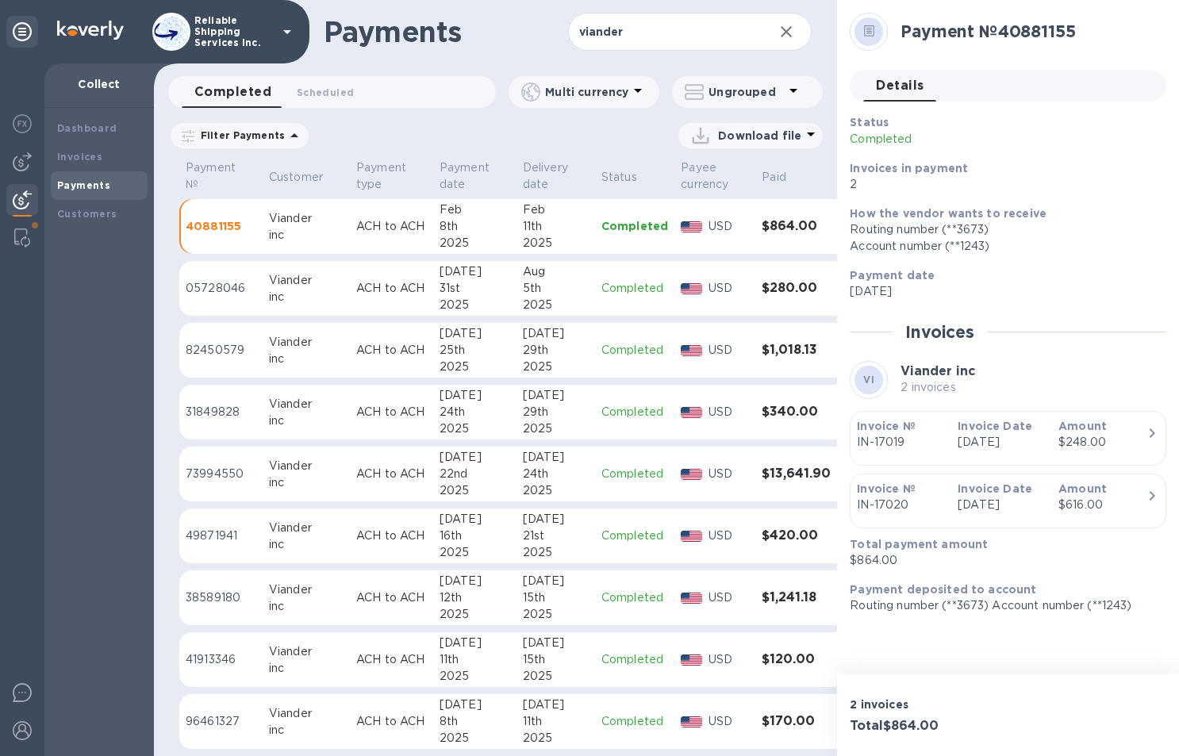
click at [635, 143] on div "Download file" at bounding box center [572, 135] width 501 height 25
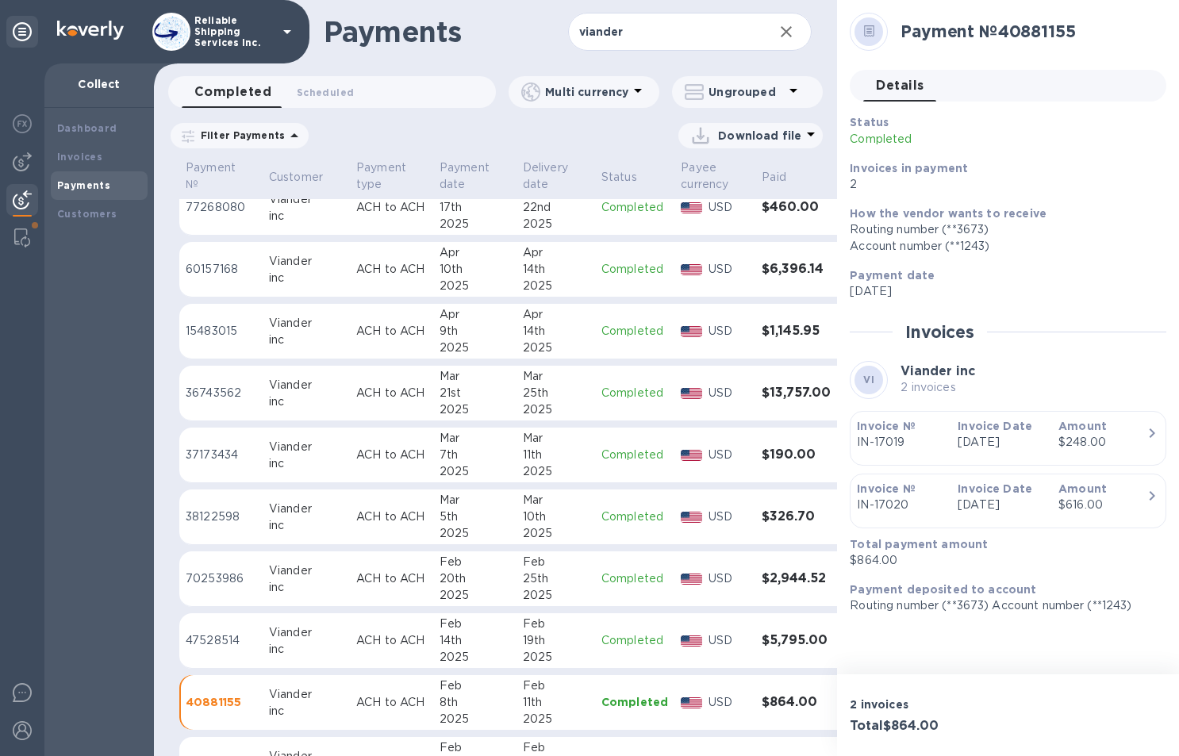
scroll to position [1159, 0]
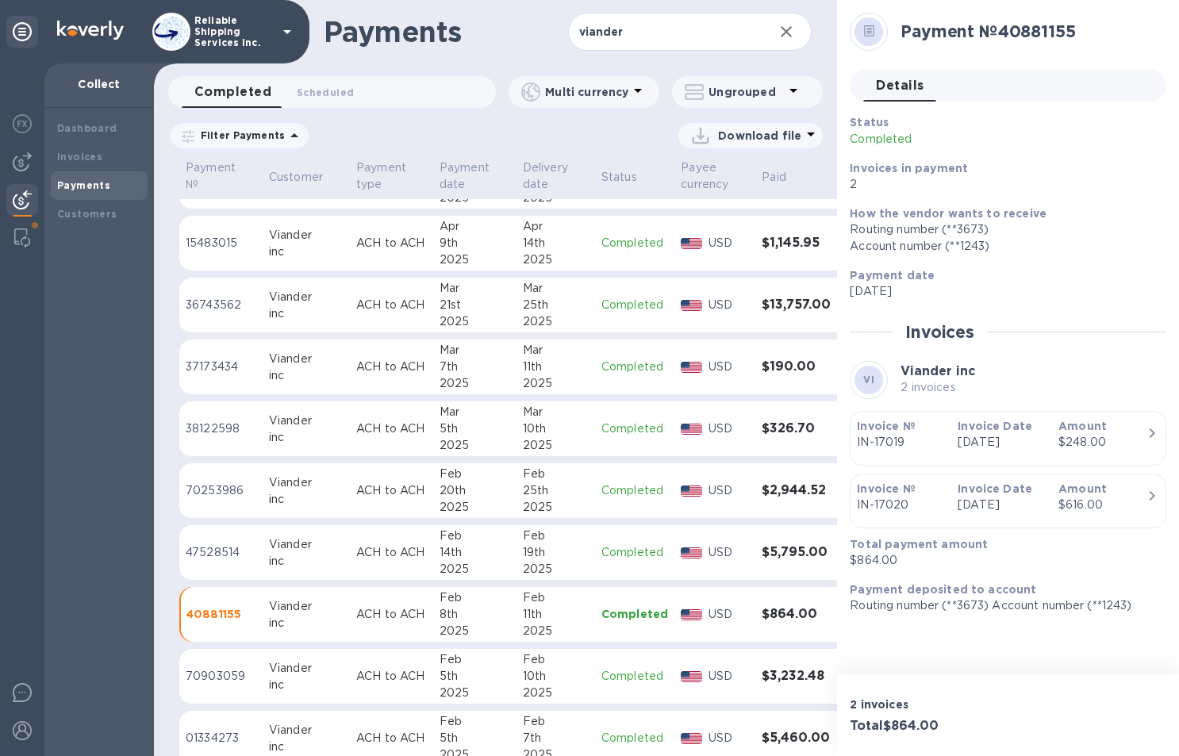
click at [620, 139] on div "Download file" at bounding box center [572, 135] width 501 height 25
click at [512, 606] on td "Feb 8th 2025" at bounding box center [474, 615] width 83 height 56
click at [263, 27] on p "Reliable Shipping Services Inc." at bounding box center [233, 31] width 79 height 33
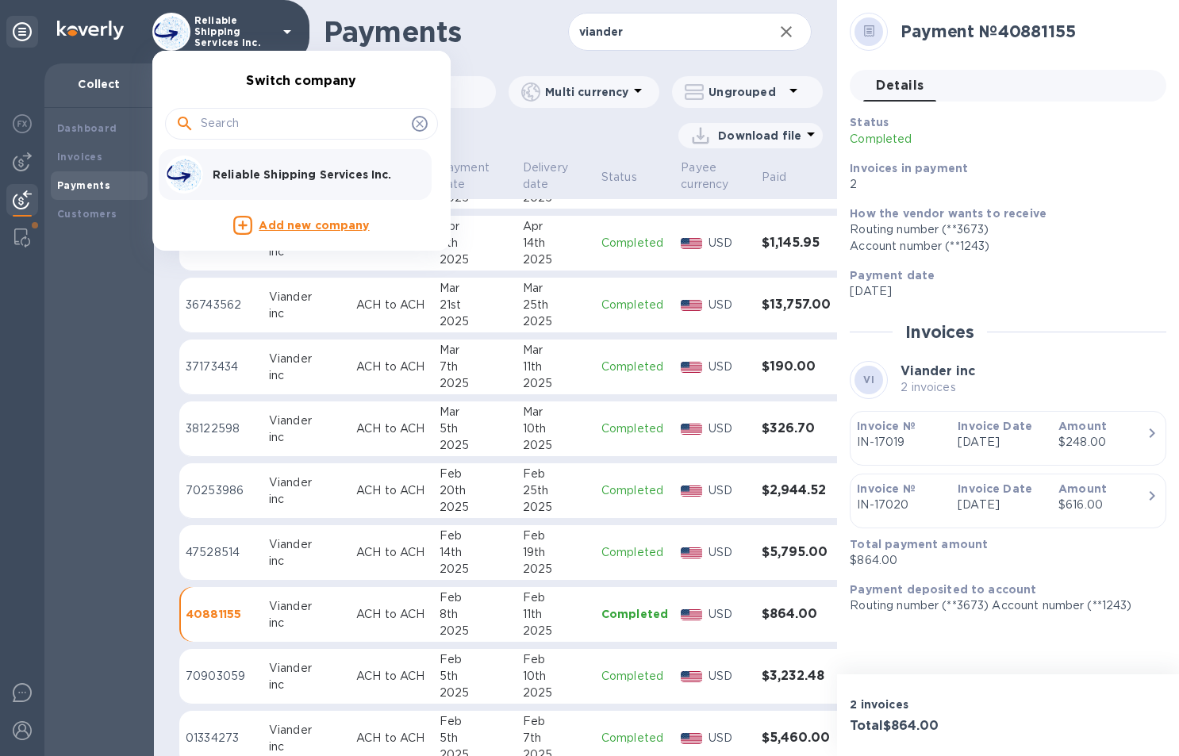
click at [457, 17] on div at bounding box center [589, 378] width 1179 height 756
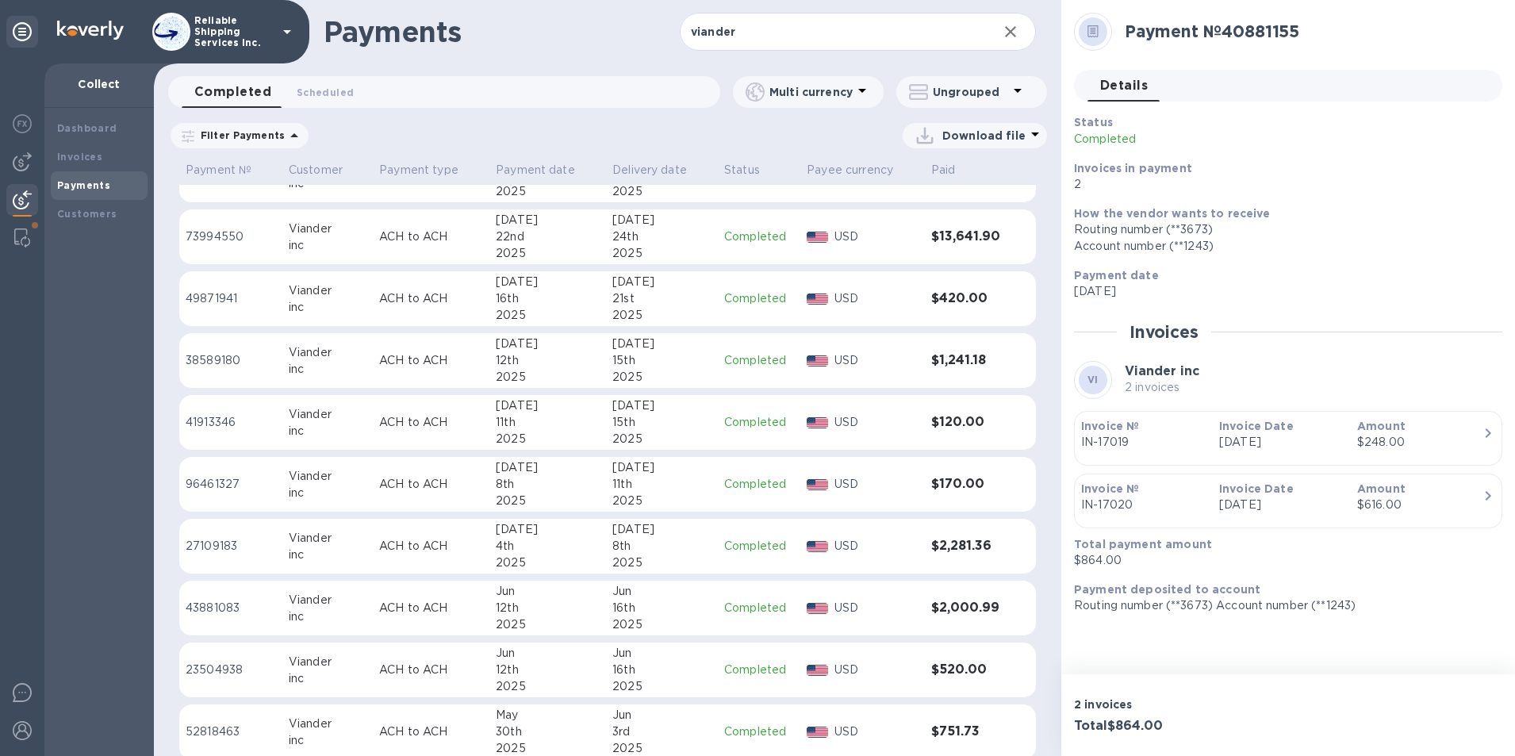
scroll to position [238, 0]
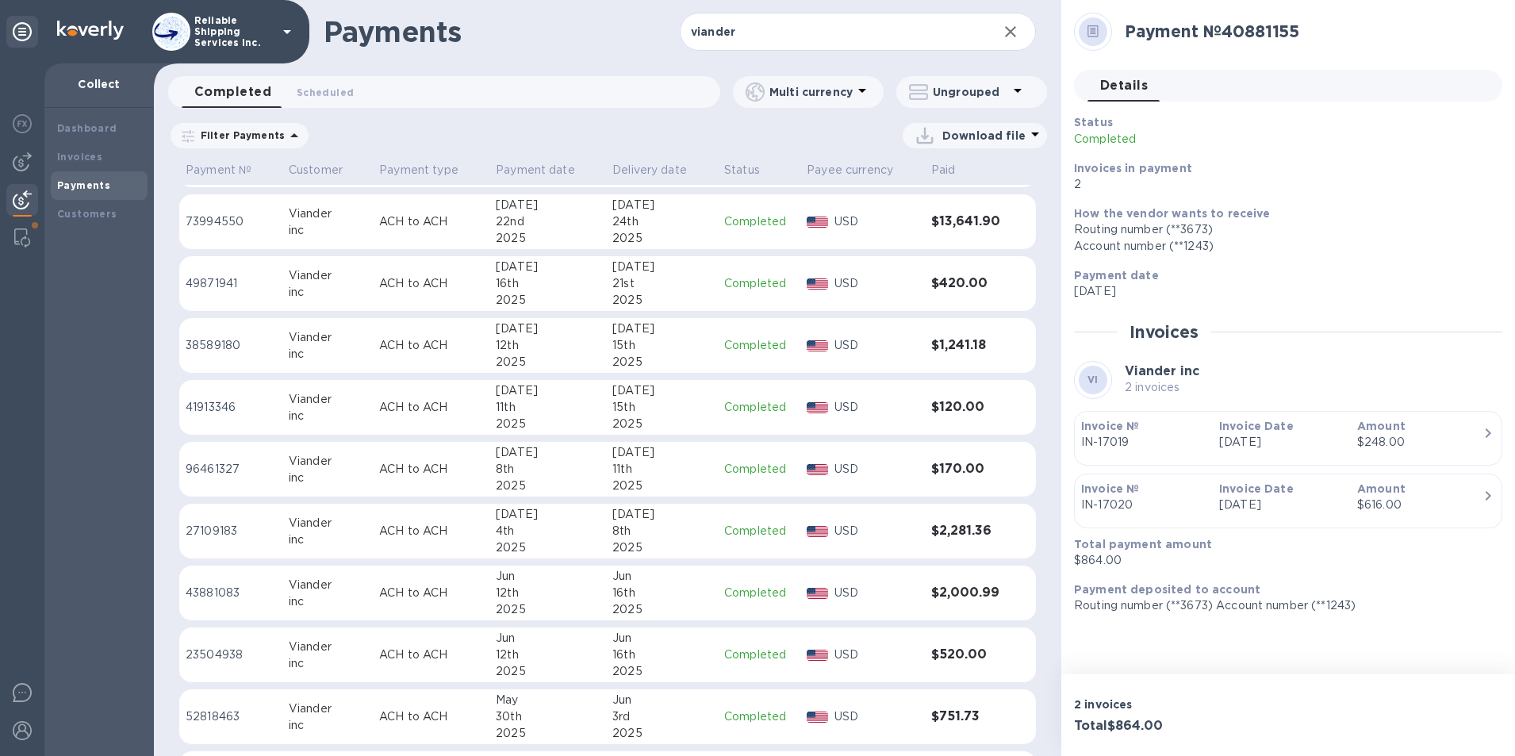
click at [1178, 44] on div "Payment № 40881155" at bounding box center [1308, 31] width 378 height 33
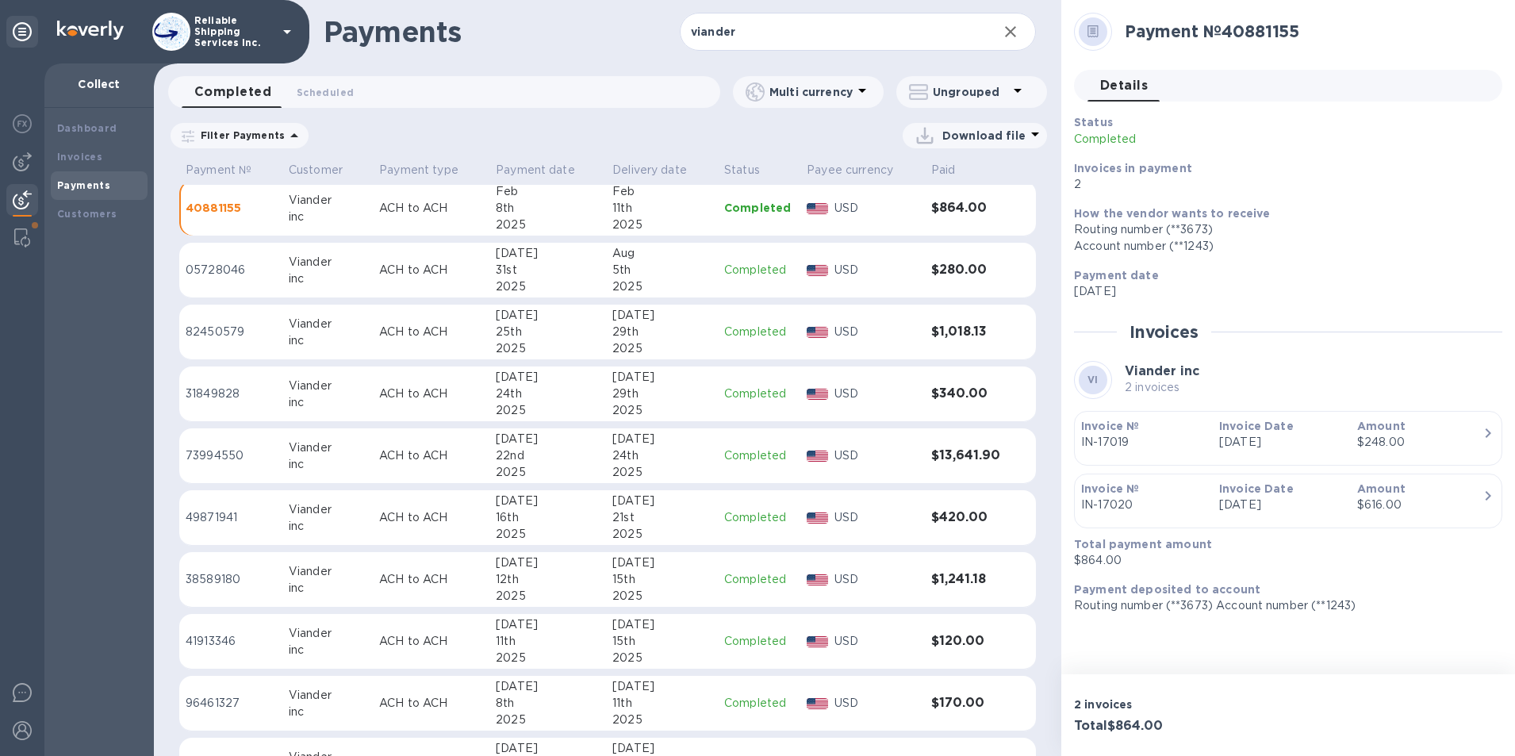
scroll to position [0, 0]
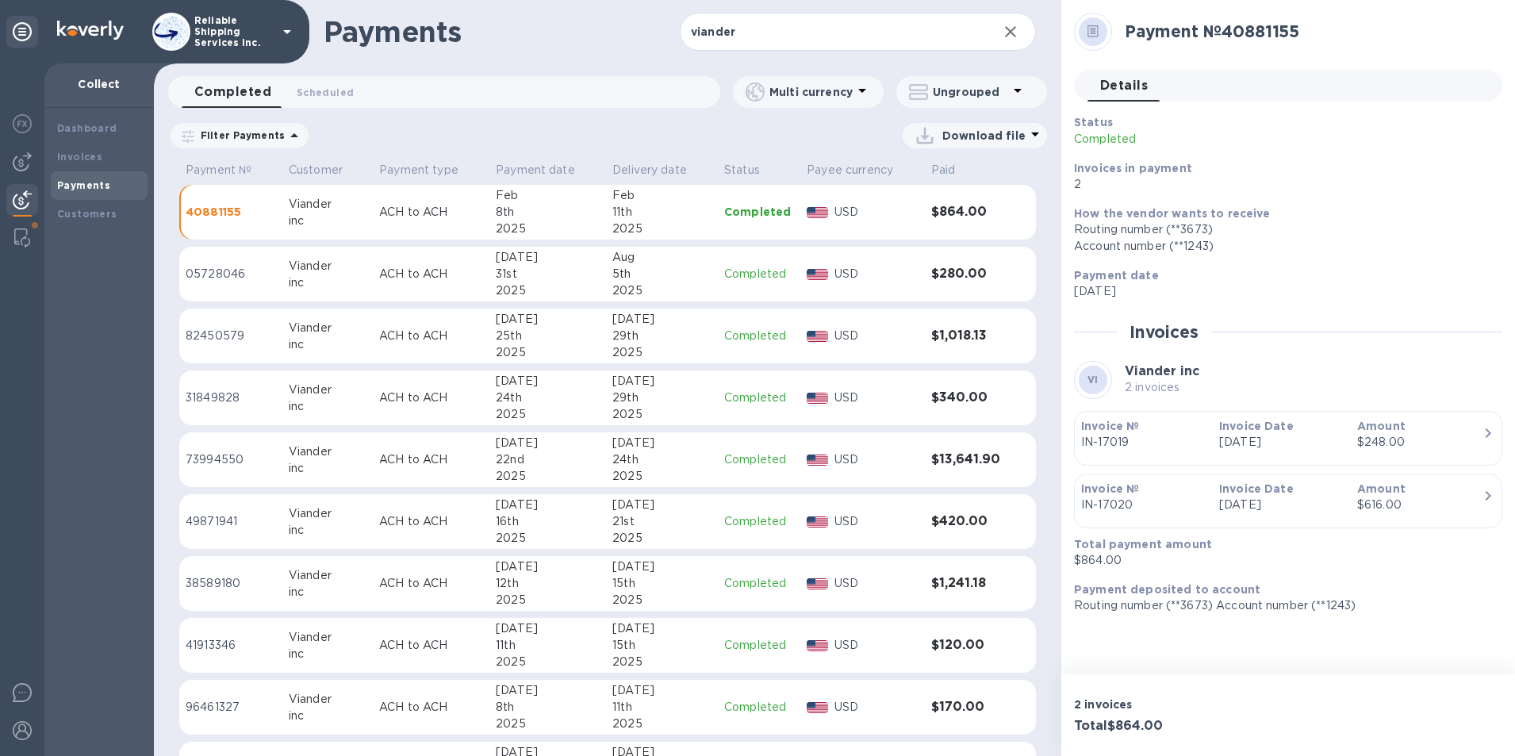
click at [1178, 73] on div "Details 0" at bounding box center [1295, 86] width 415 height 32
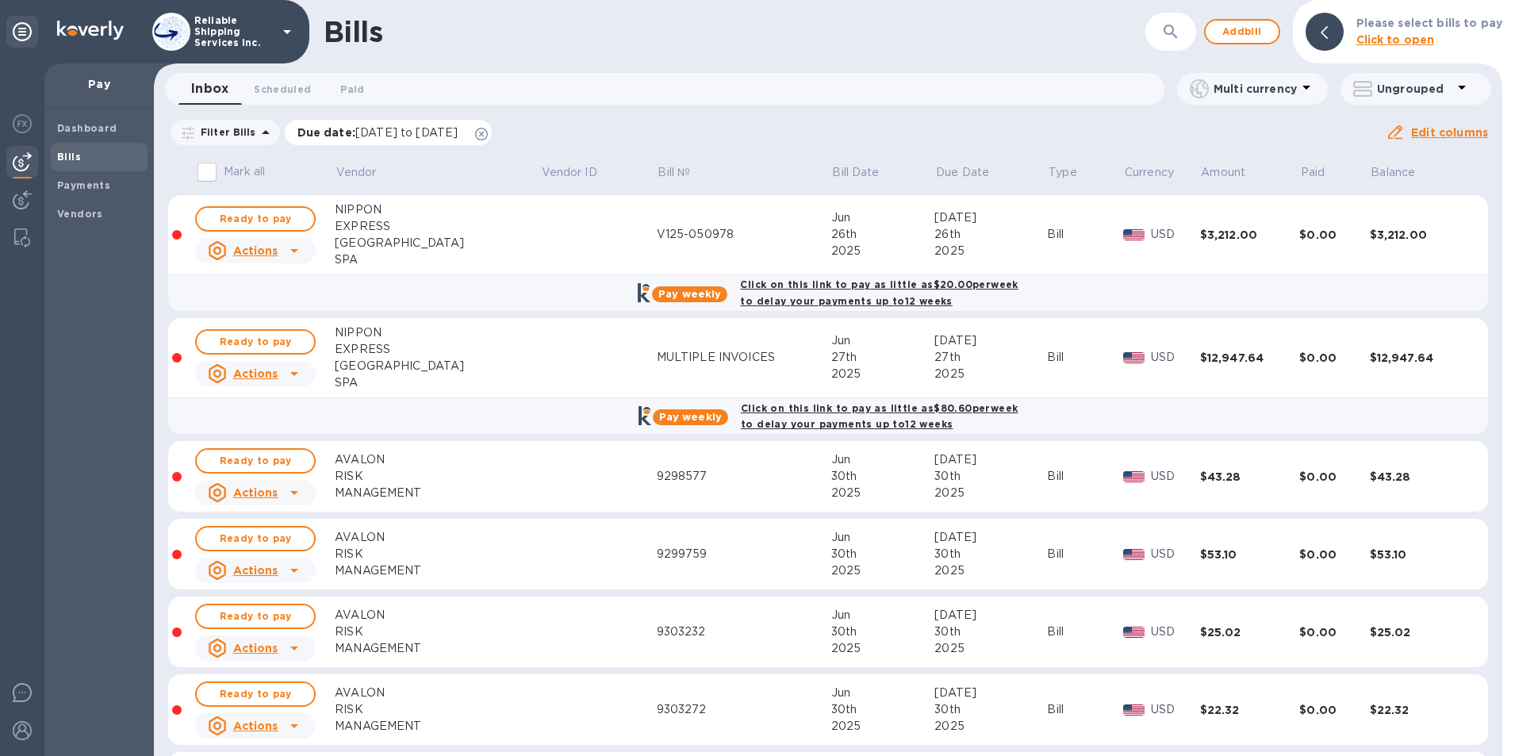
click at [488, 132] on icon at bounding box center [481, 134] width 13 height 13
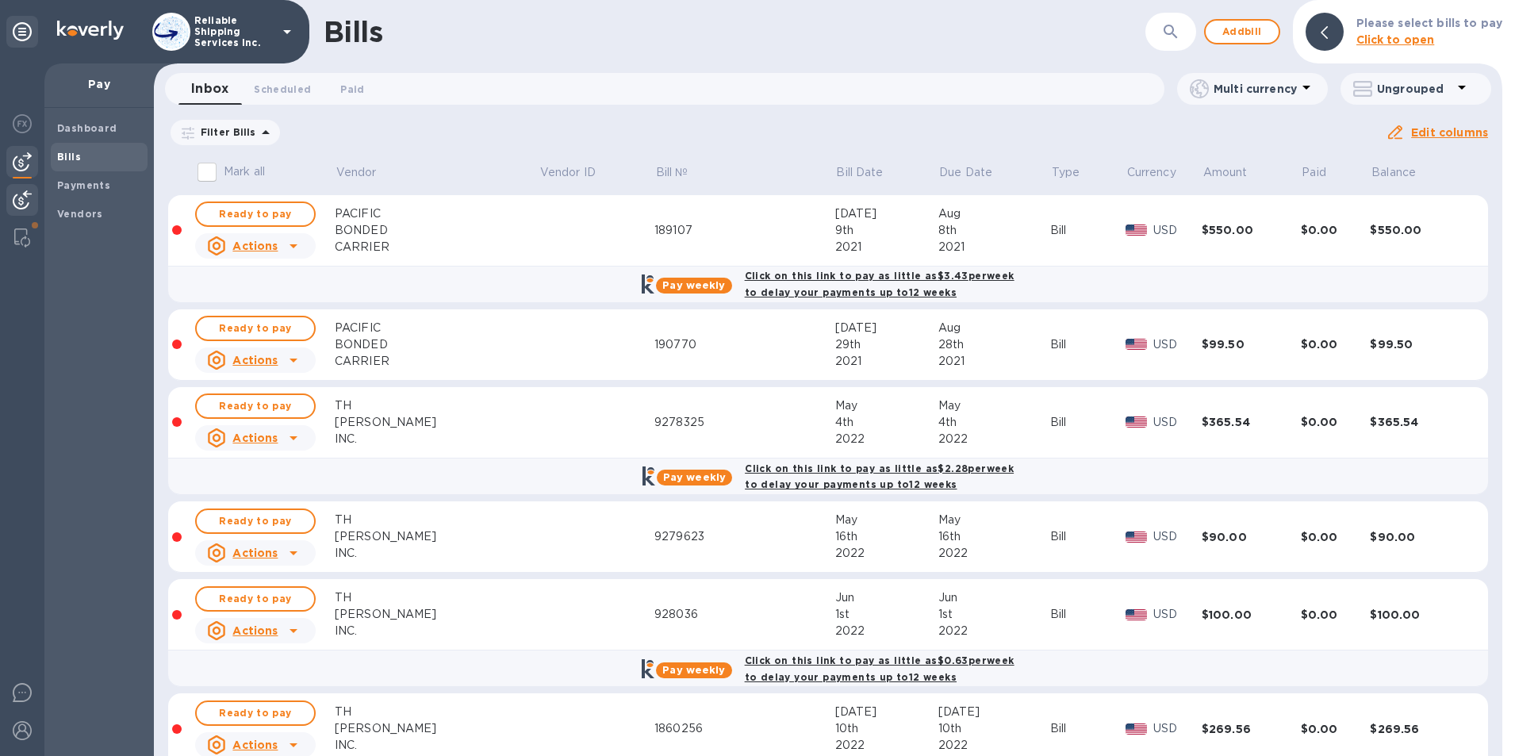
click at [24, 198] on img at bounding box center [22, 199] width 19 height 19
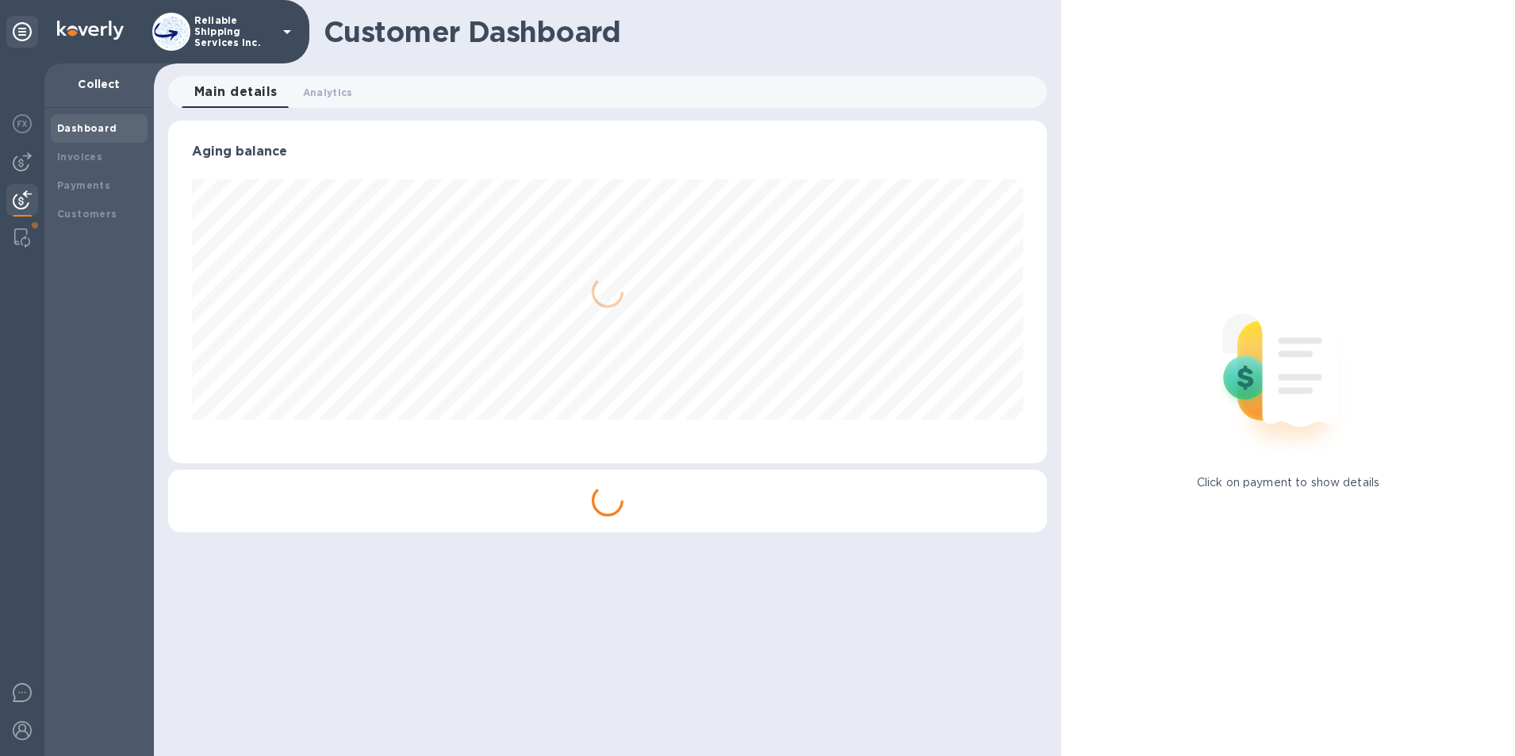
scroll to position [343, 879]
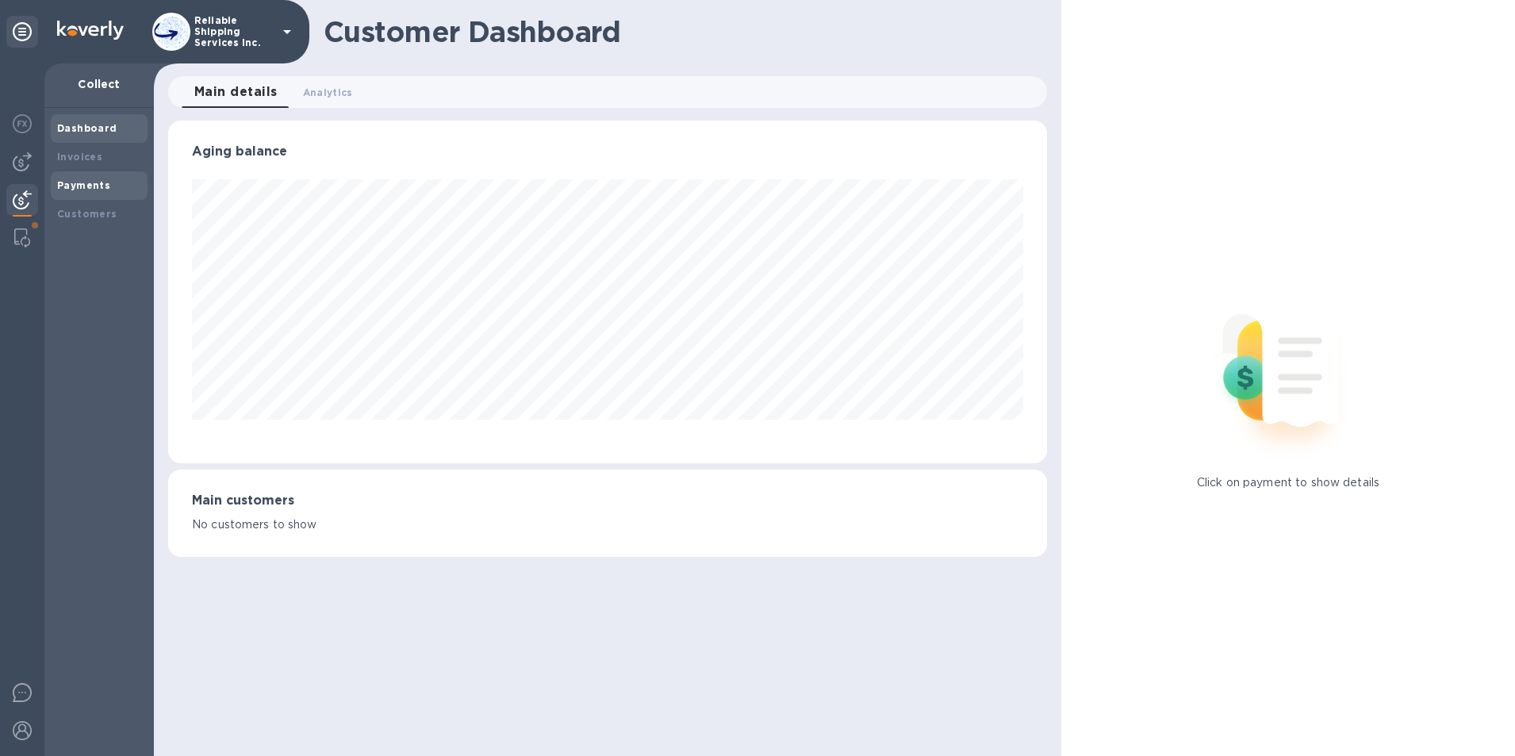
click at [53, 180] on div "Payments" at bounding box center [99, 185] width 97 height 29
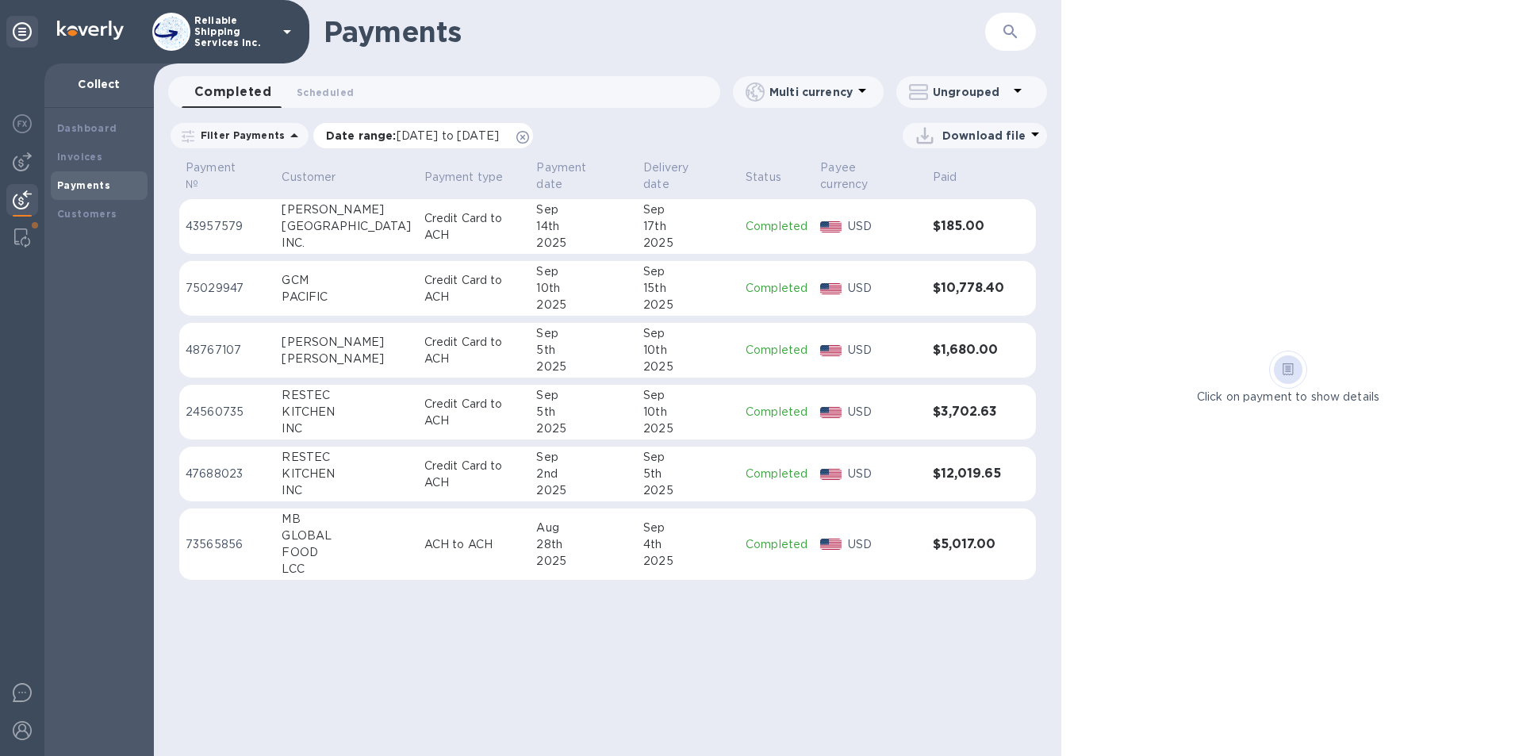
click at [529, 139] on icon at bounding box center [522, 137] width 13 height 13
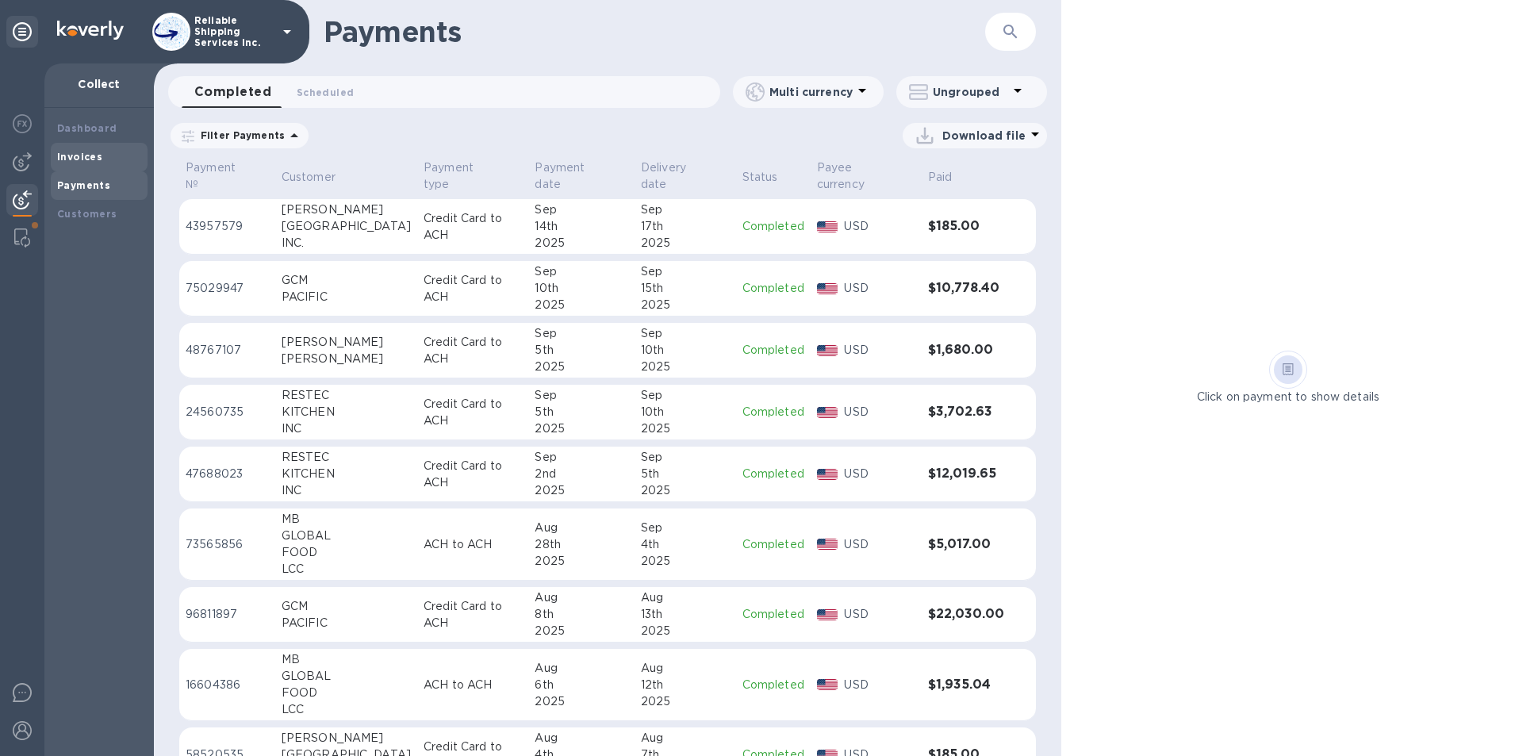
click at [67, 156] on b "Invoices" at bounding box center [79, 157] width 45 height 12
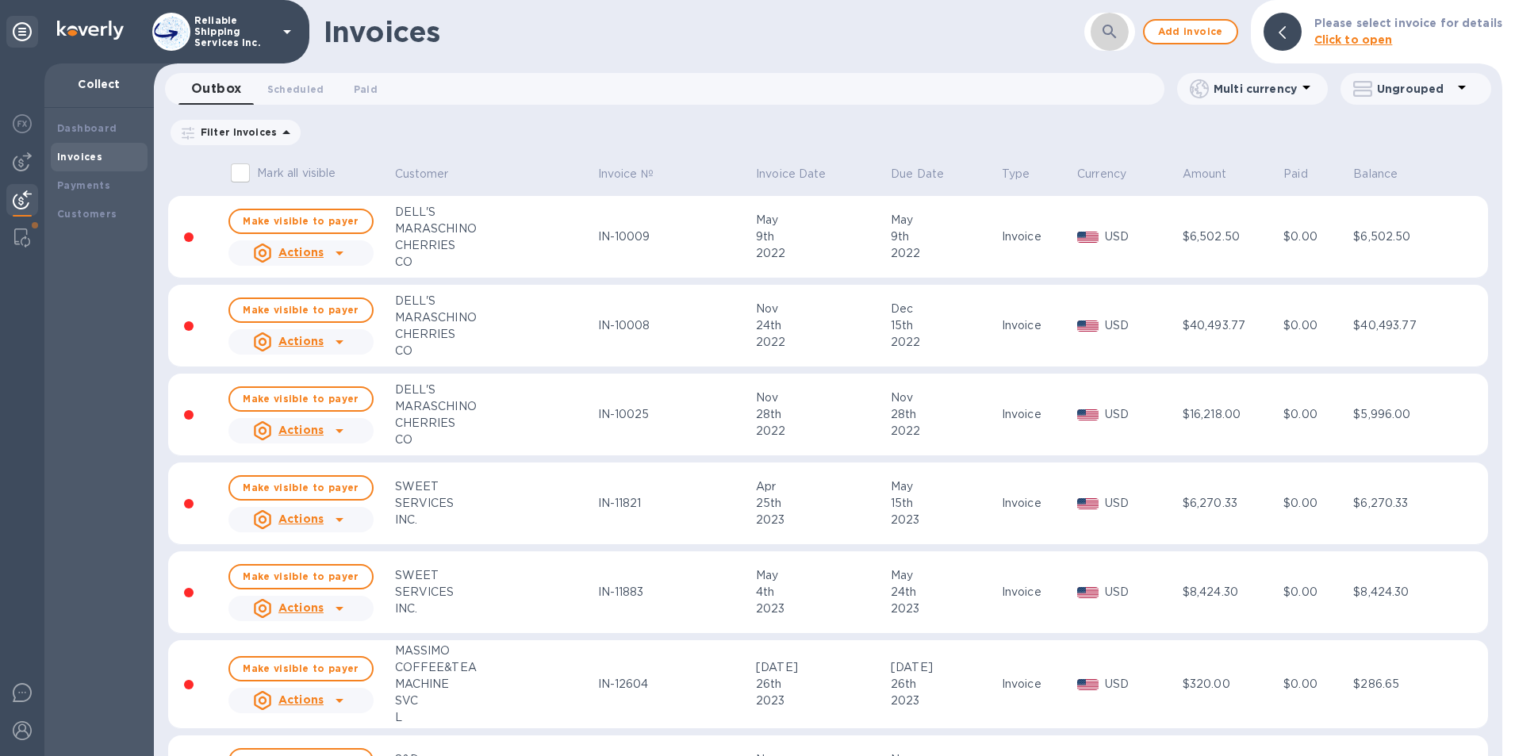
click at [1117, 27] on icon "button" at bounding box center [1109, 31] width 19 height 19
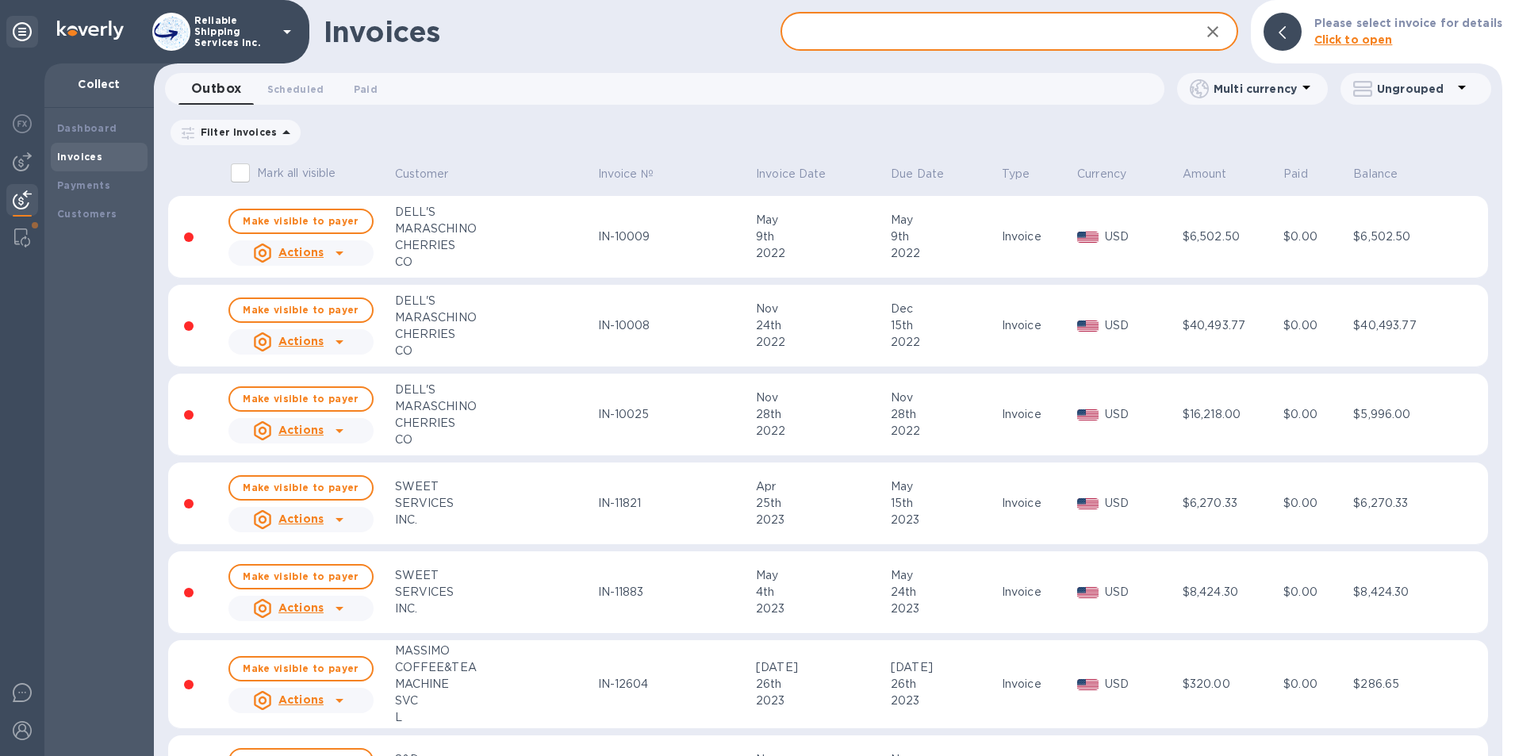
click at [927, 29] on input "text" at bounding box center [984, 32] width 406 height 39
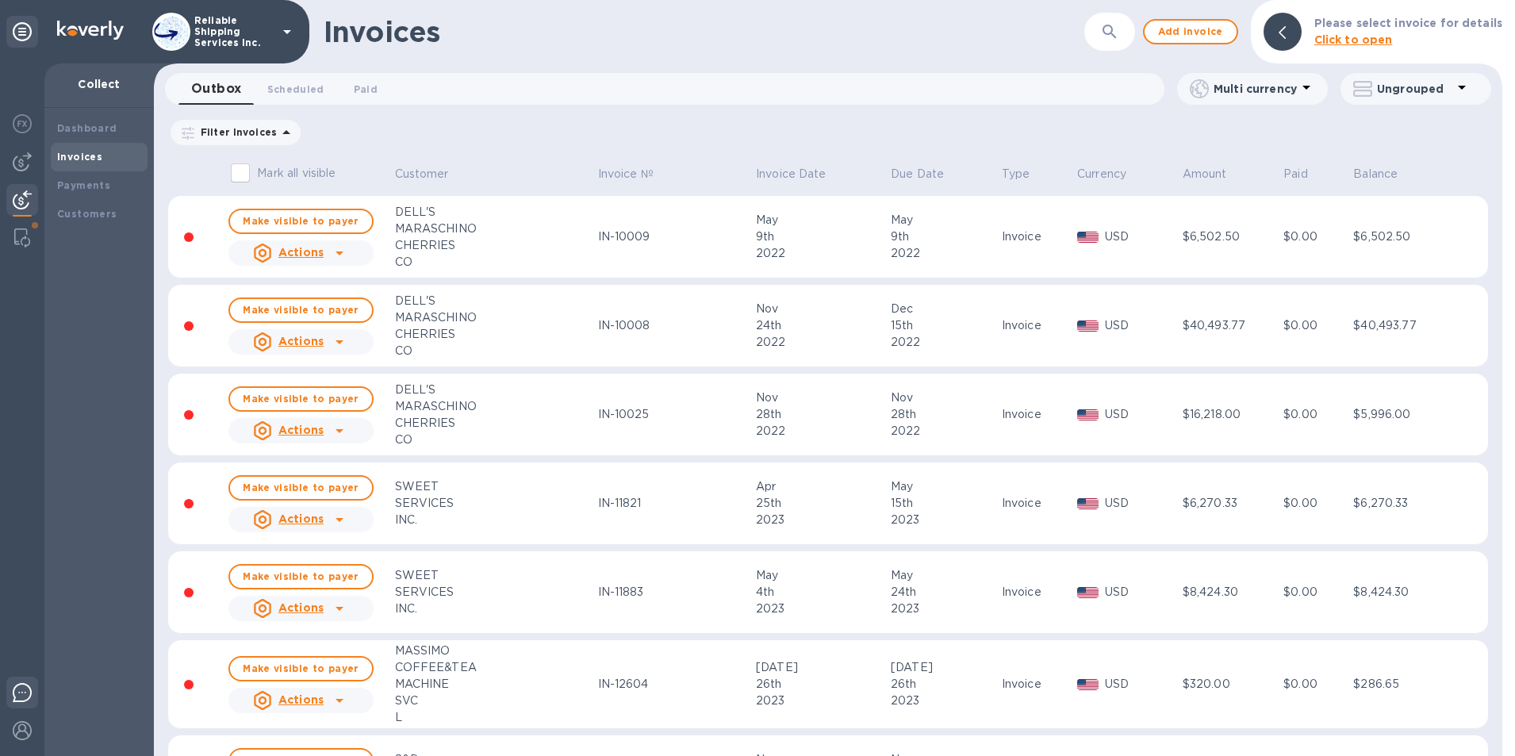
click at [25, 695] on img at bounding box center [22, 692] width 19 height 19
click at [29, 681] on div at bounding box center [22, 695] width 32 height 37
